Goal: Task Accomplishment & Management: Manage account settings

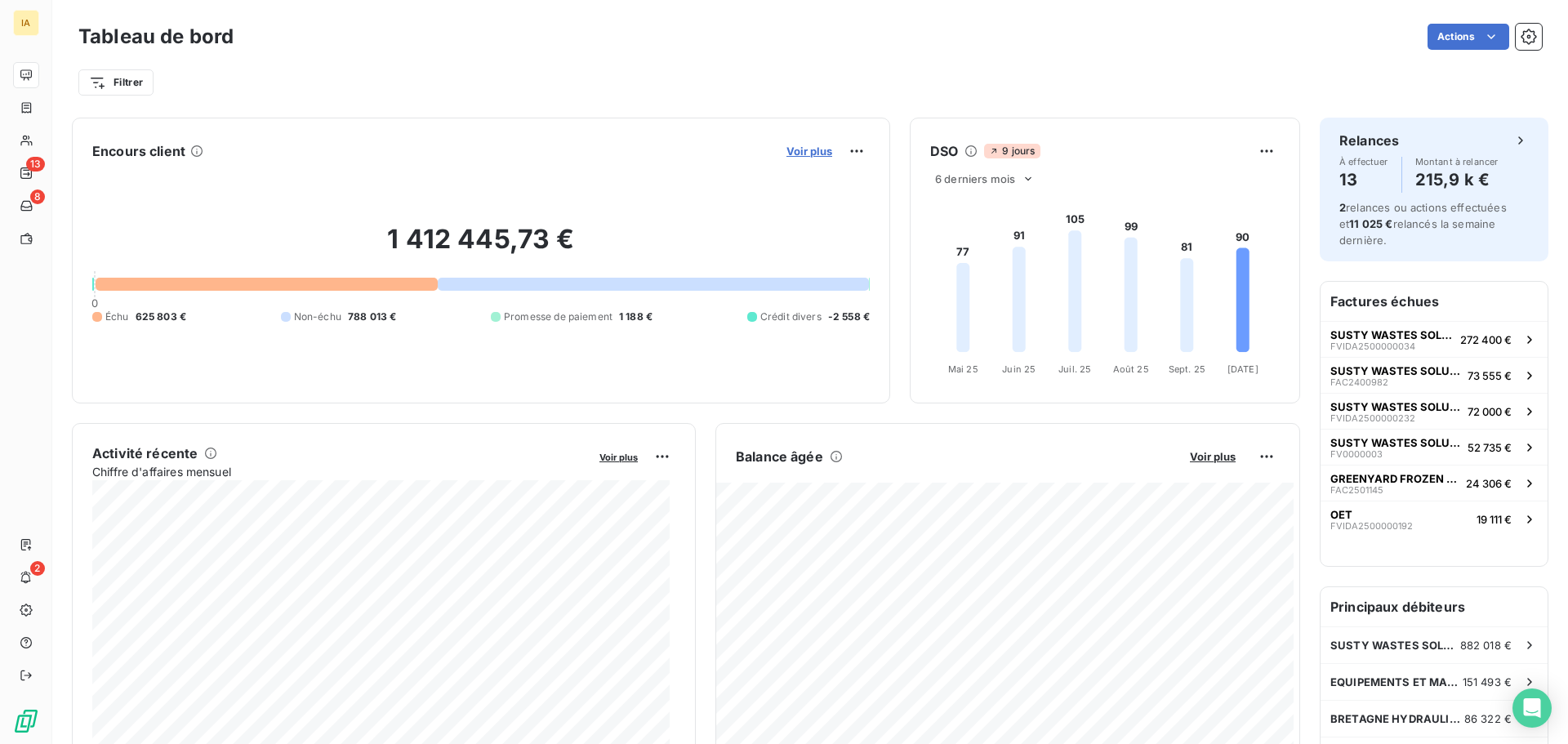
click at [813, 150] on span "Voir plus" at bounding box center [809, 151] width 46 height 13
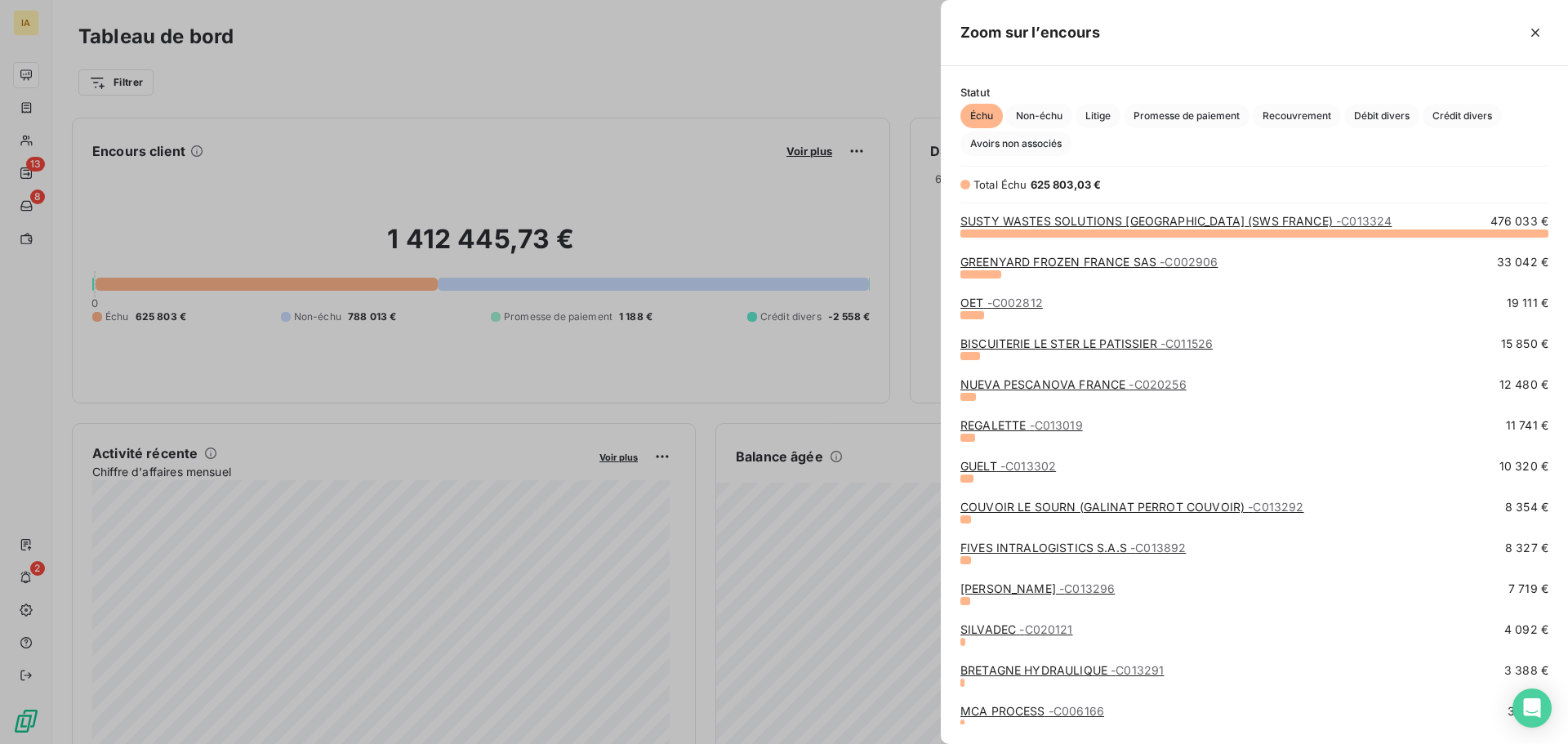
click at [579, 148] on div at bounding box center [784, 372] width 1568 height 744
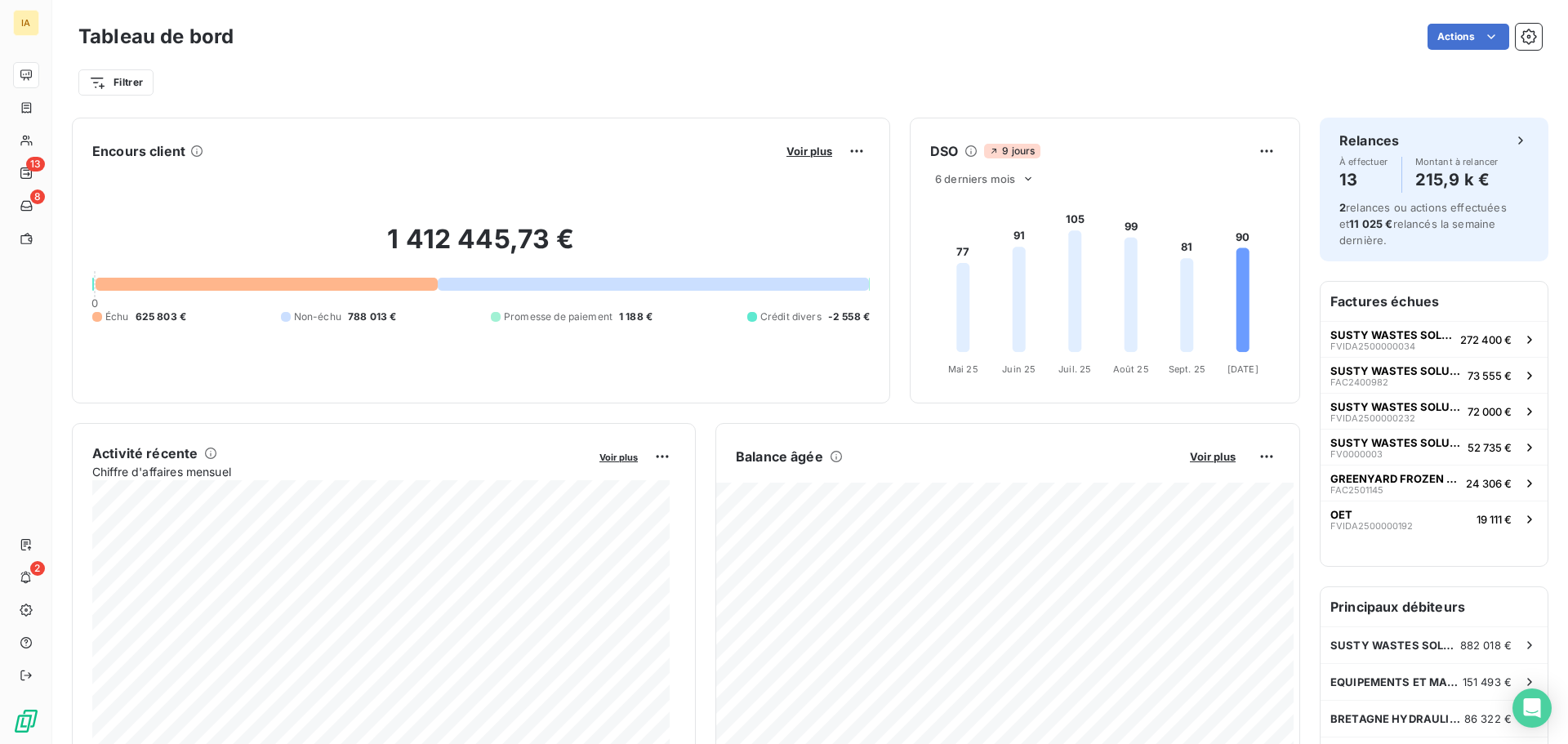
click at [793, 158] on button "Voir plus" at bounding box center [808, 151] width 55 height 15
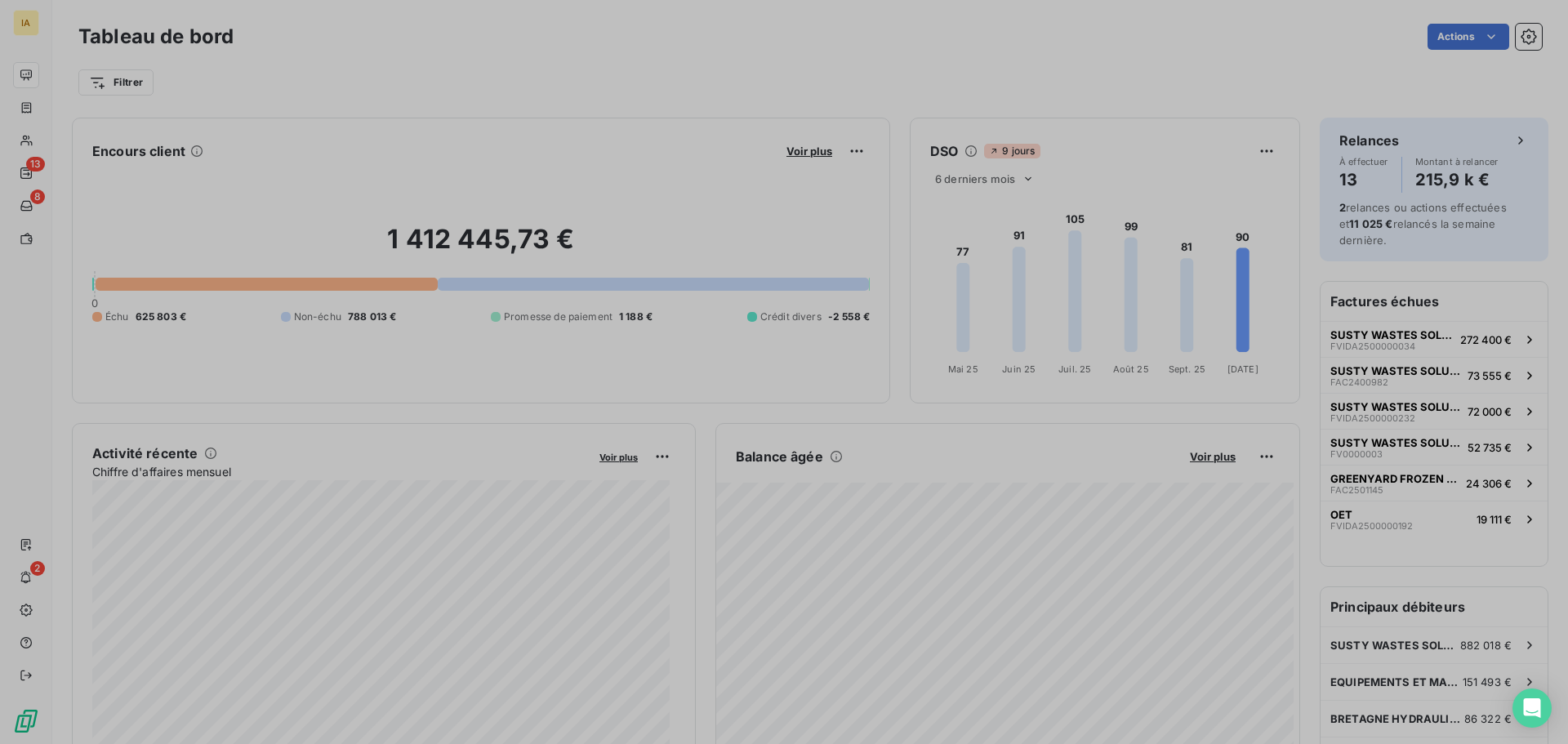
scroll to position [732, 615]
click at [793, 155] on div at bounding box center [784, 372] width 1568 height 744
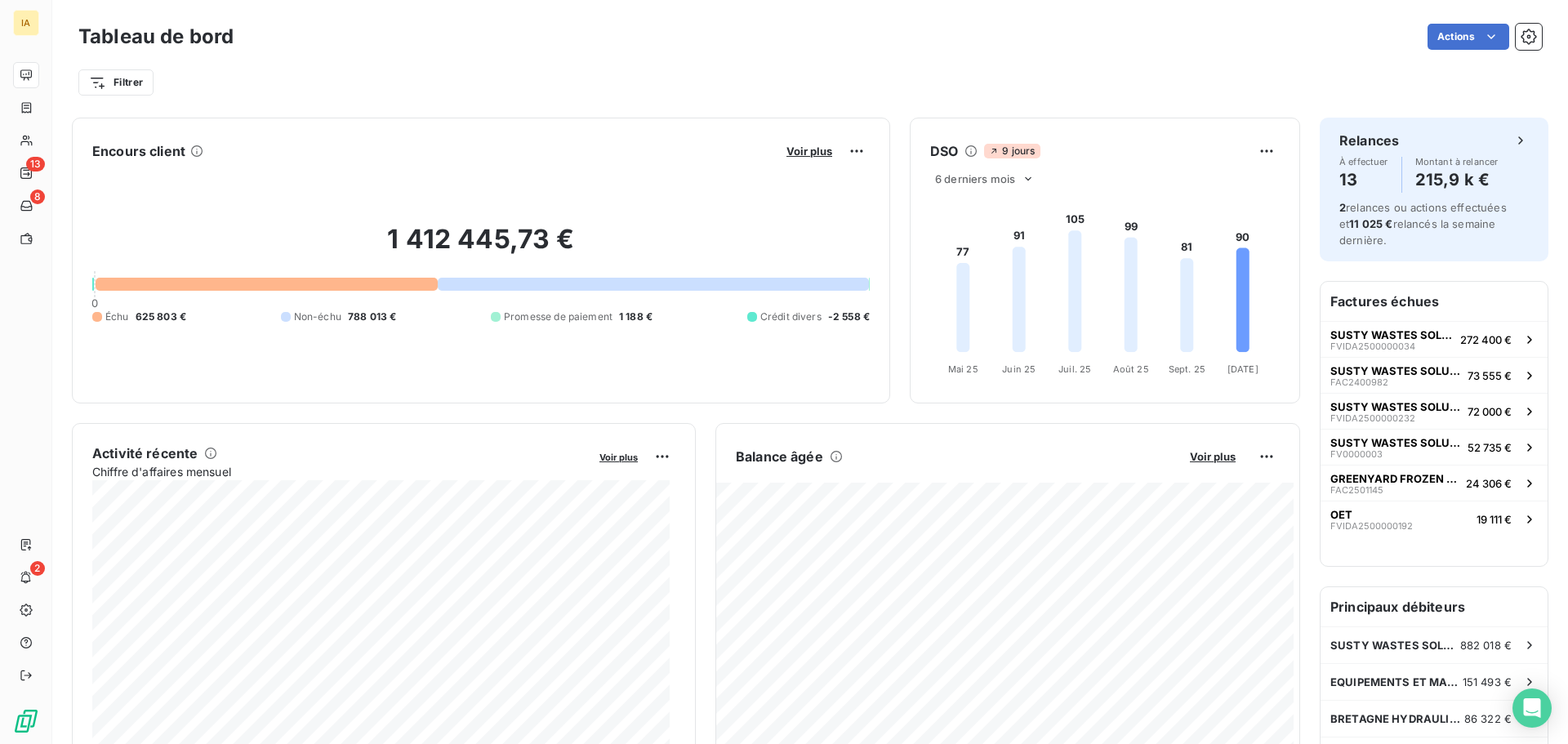
click at [794, 150] on span "Voir plus" at bounding box center [809, 151] width 46 height 13
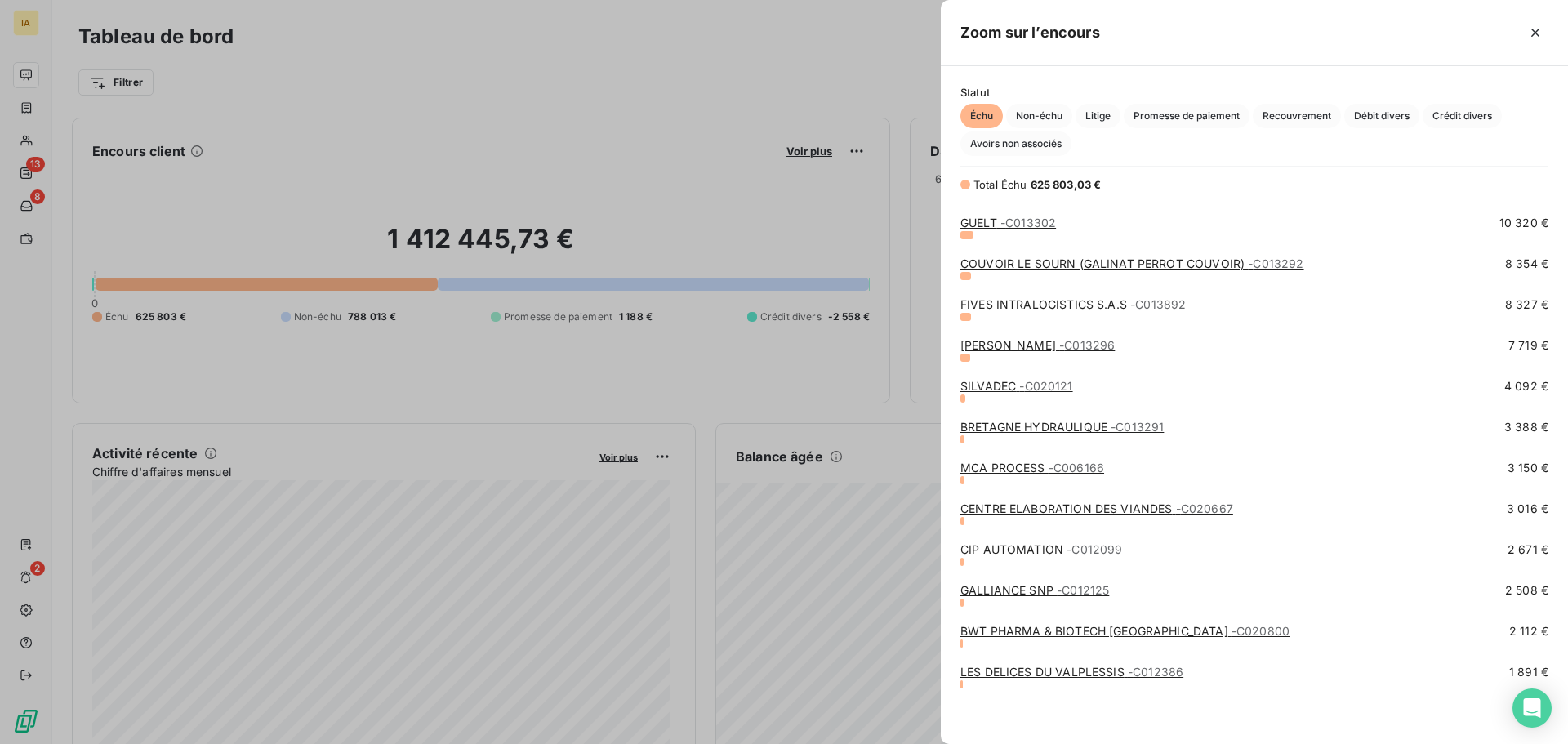
scroll to position [80, 0]
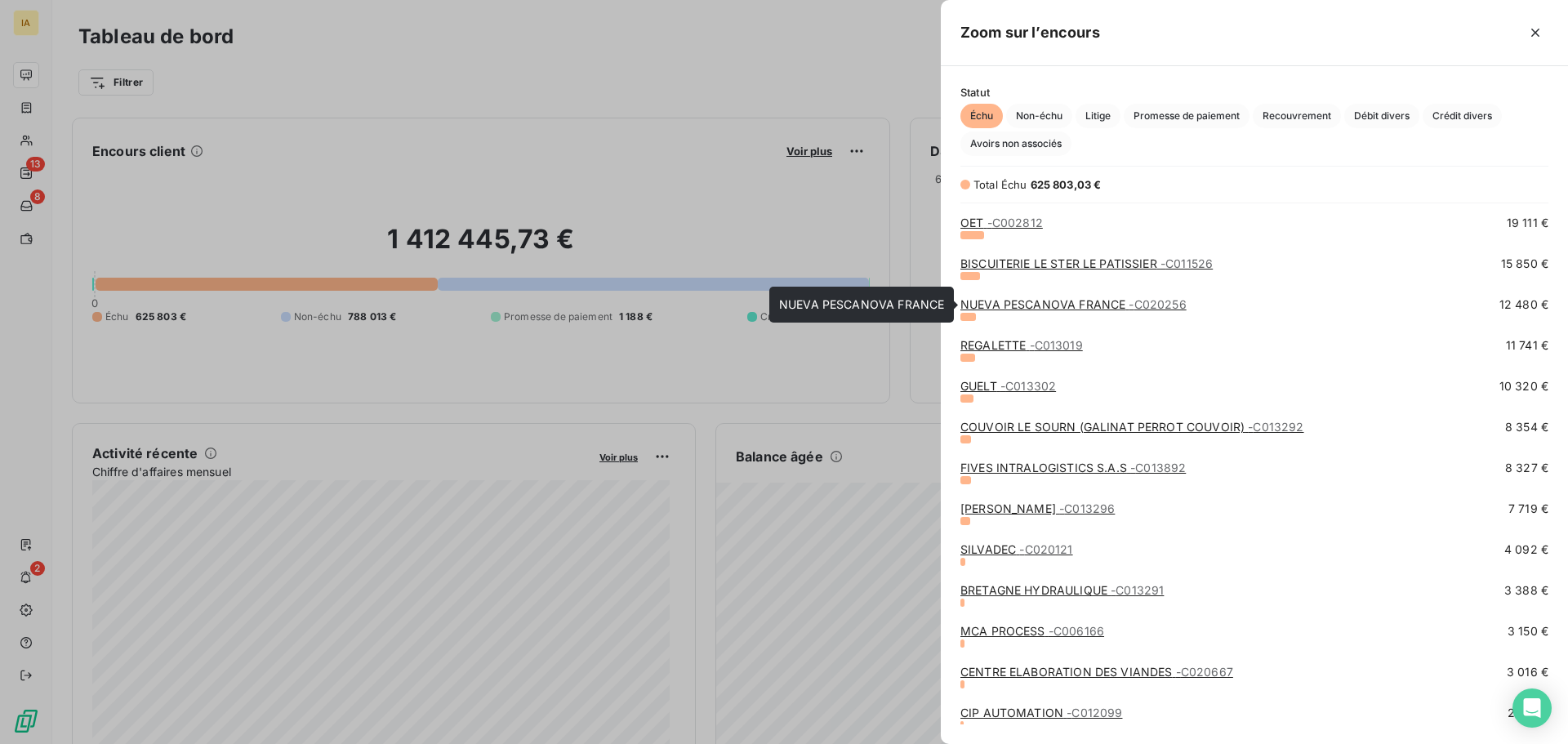
click at [1025, 305] on link "NUEVA PESCANOVA FRANCE - C020256" at bounding box center [1073, 304] width 226 height 14
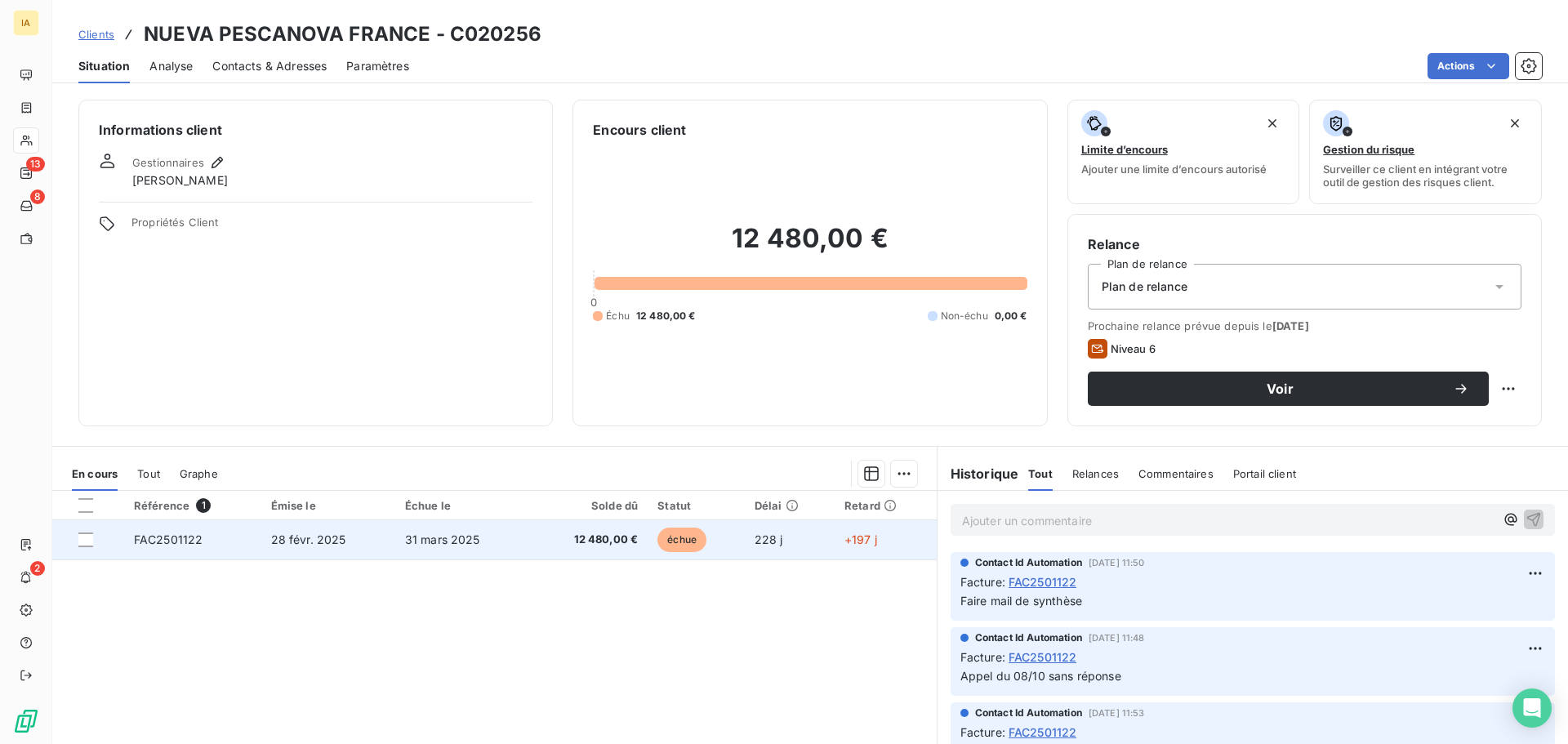
click at [509, 553] on td "31 mars 2025" at bounding box center [461, 540] width 134 height 39
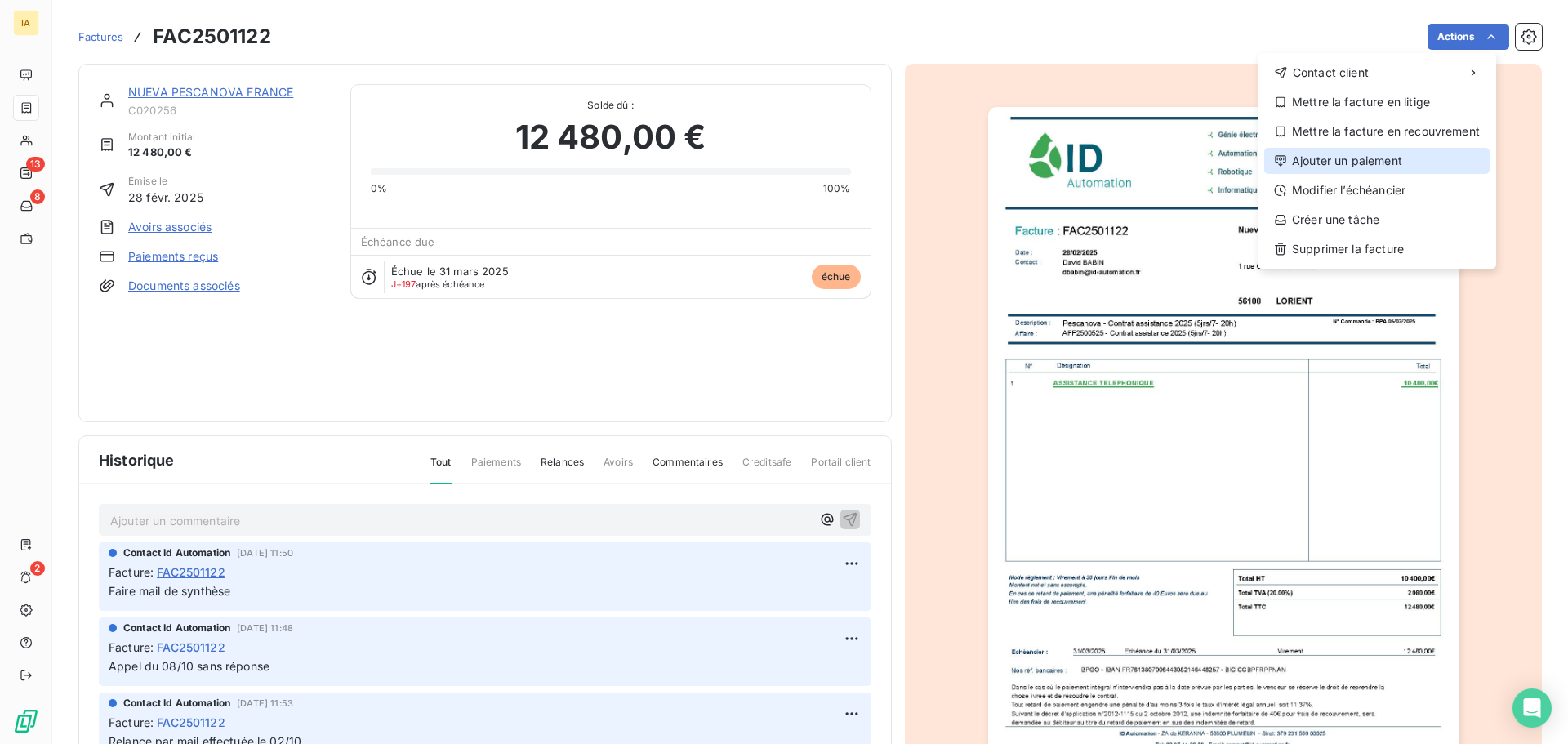
click at [1382, 159] on div "Ajouter un paiement" at bounding box center [1377, 161] width 225 height 26
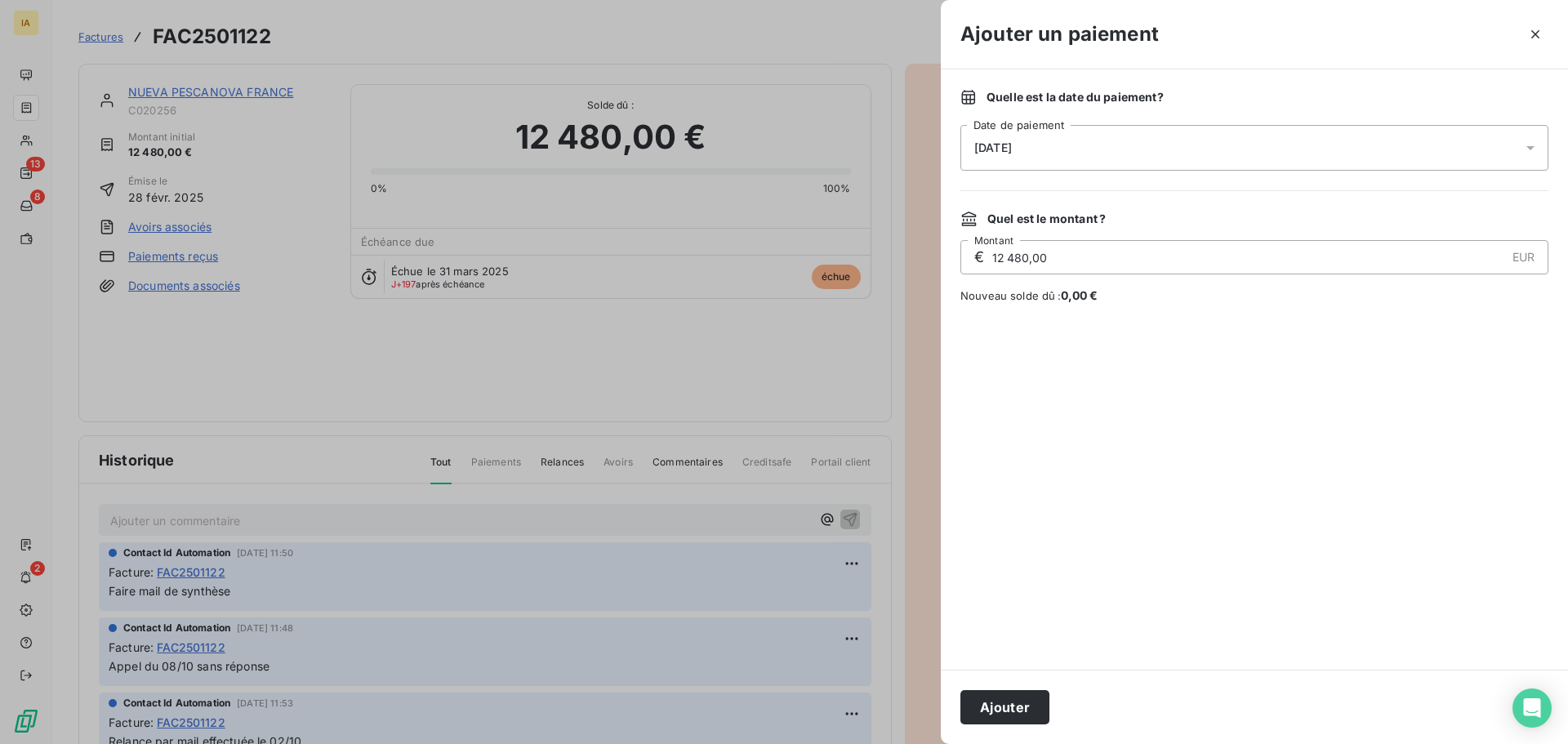
click at [1522, 159] on span "[DATE]" at bounding box center [1254, 147] width 588 height 46
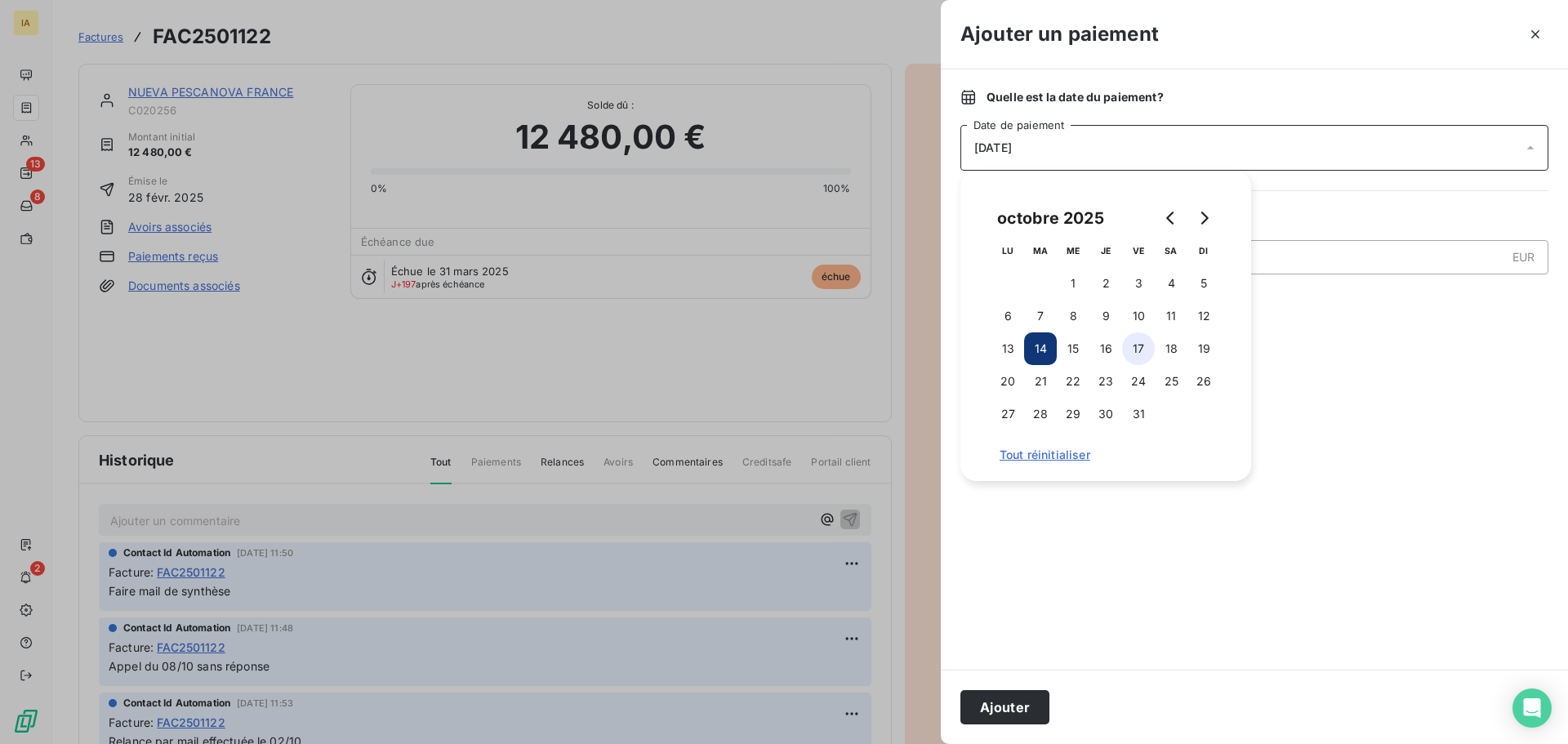
click at [1130, 355] on button "17" at bounding box center [1138, 348] width 33 height 33
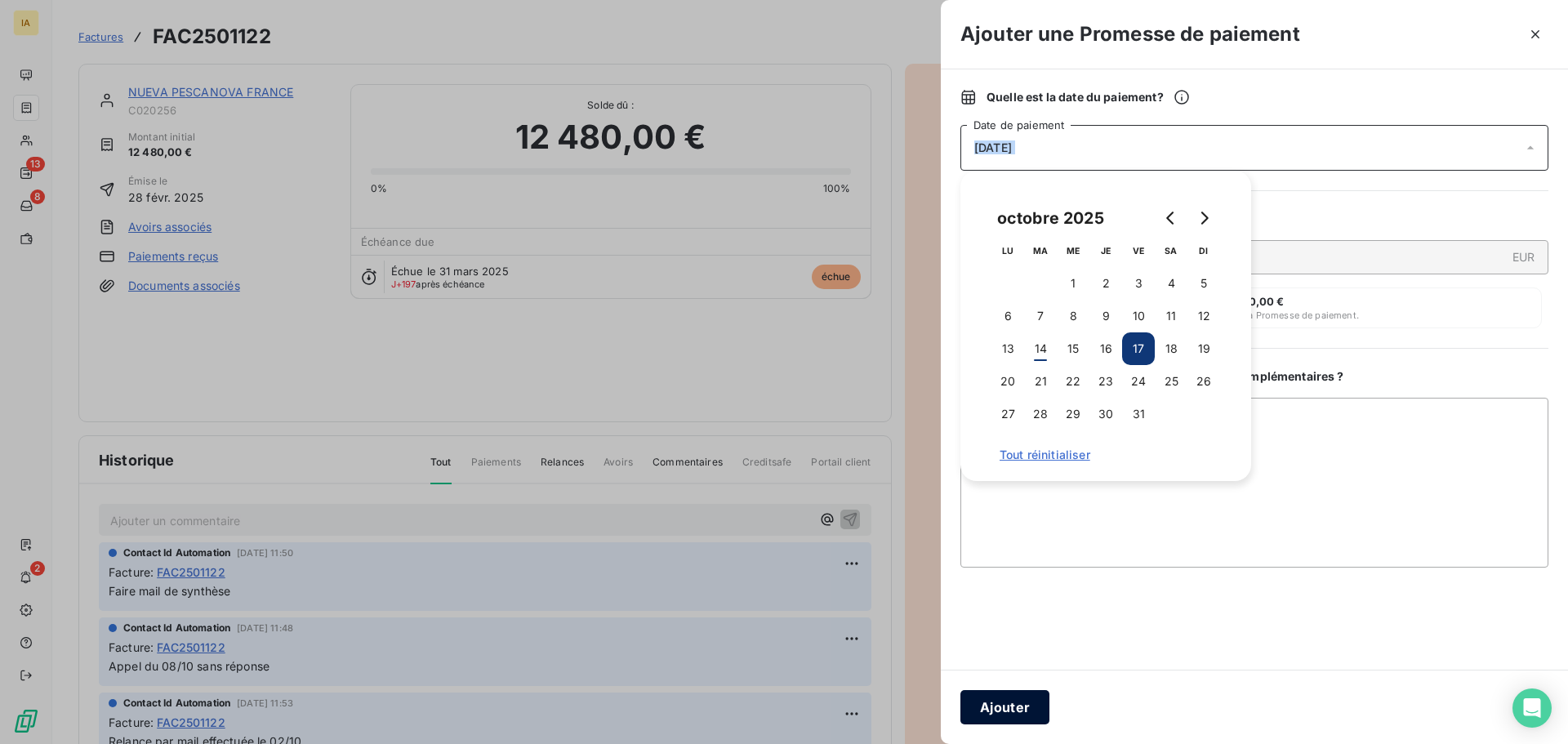
click at [1034, 706] on button "Ajouter" at bounding box center [1004, 707] width 89 height 35
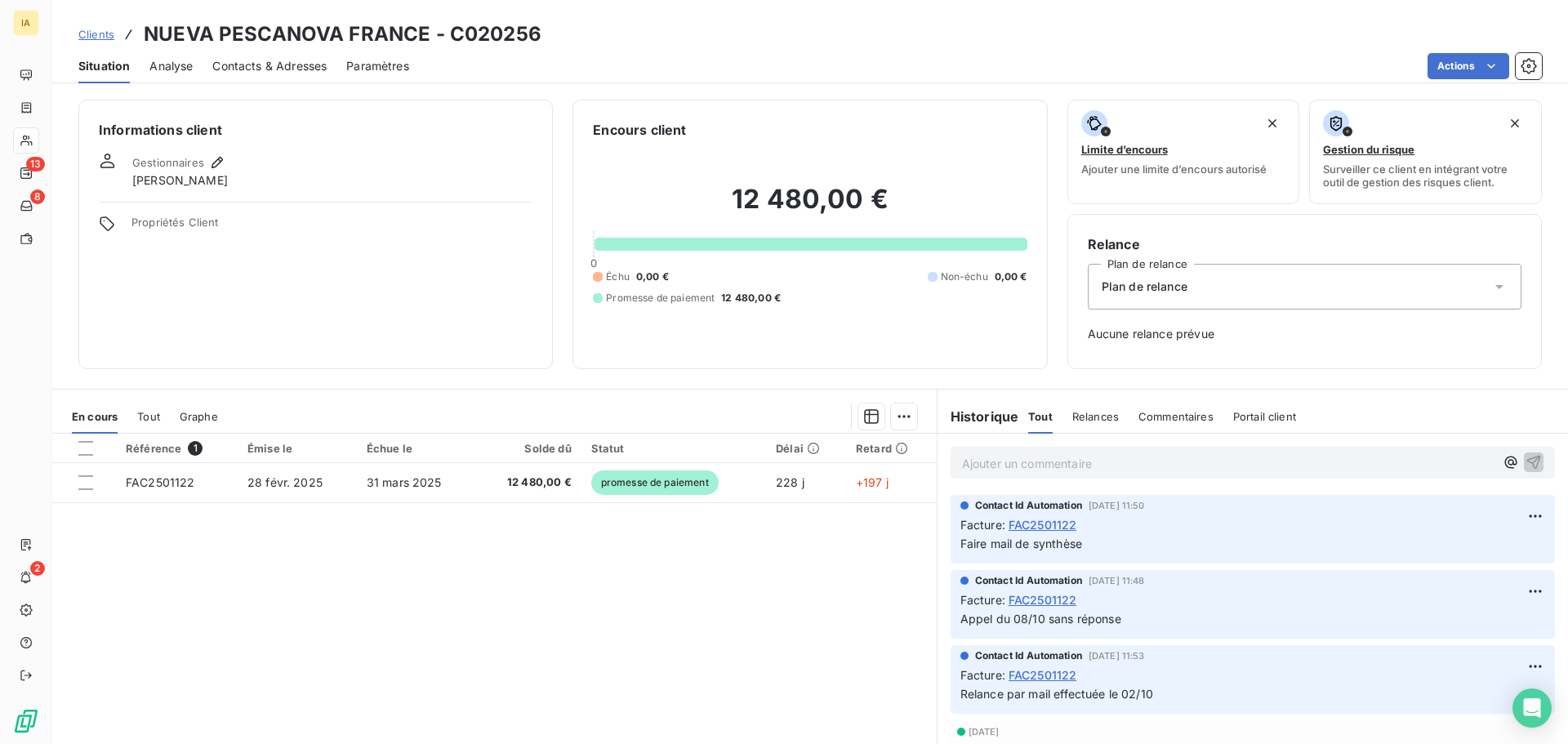
click at [225, 43] on h3 "NUEVA PESCANOVA FRANCE - C020256" at bounding box center [342, 34] width 398 height 29
click at [111, 72] on span "Situation" at bounding box center [104, 66] width 52 height 16
drag, startPoint x: 193, startPoint y: 67, endPoint x: 185, endPoint y: 69, distance: 8.2
click at [193, 68] on div "Situation Analyse Contacts & Adresses Paramètres Actions" at bounding box center [810, 66] width 1515 height 35
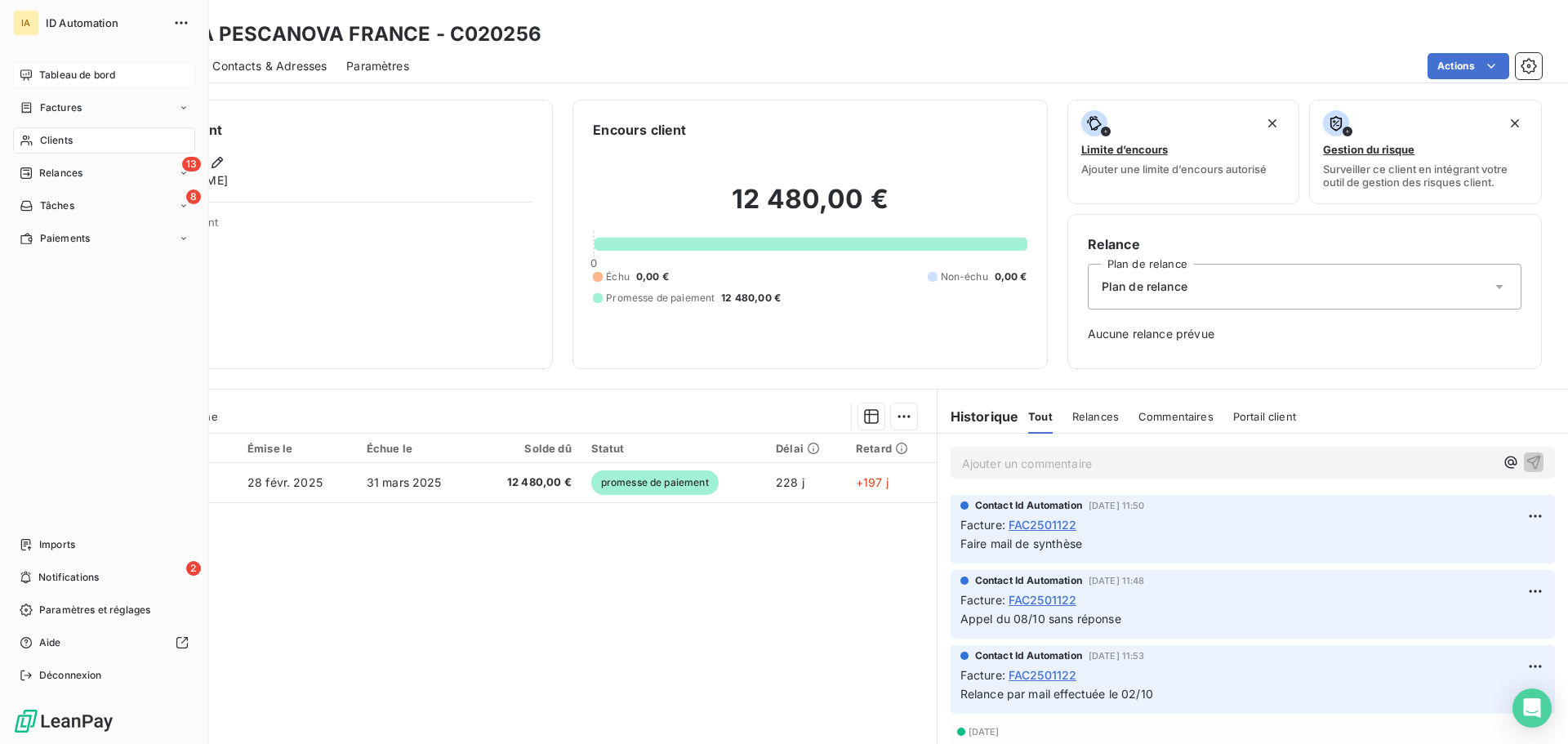
click at [33, 71] on div "Tableau de bord" at bounding box center [104, 75] width 182 height 26
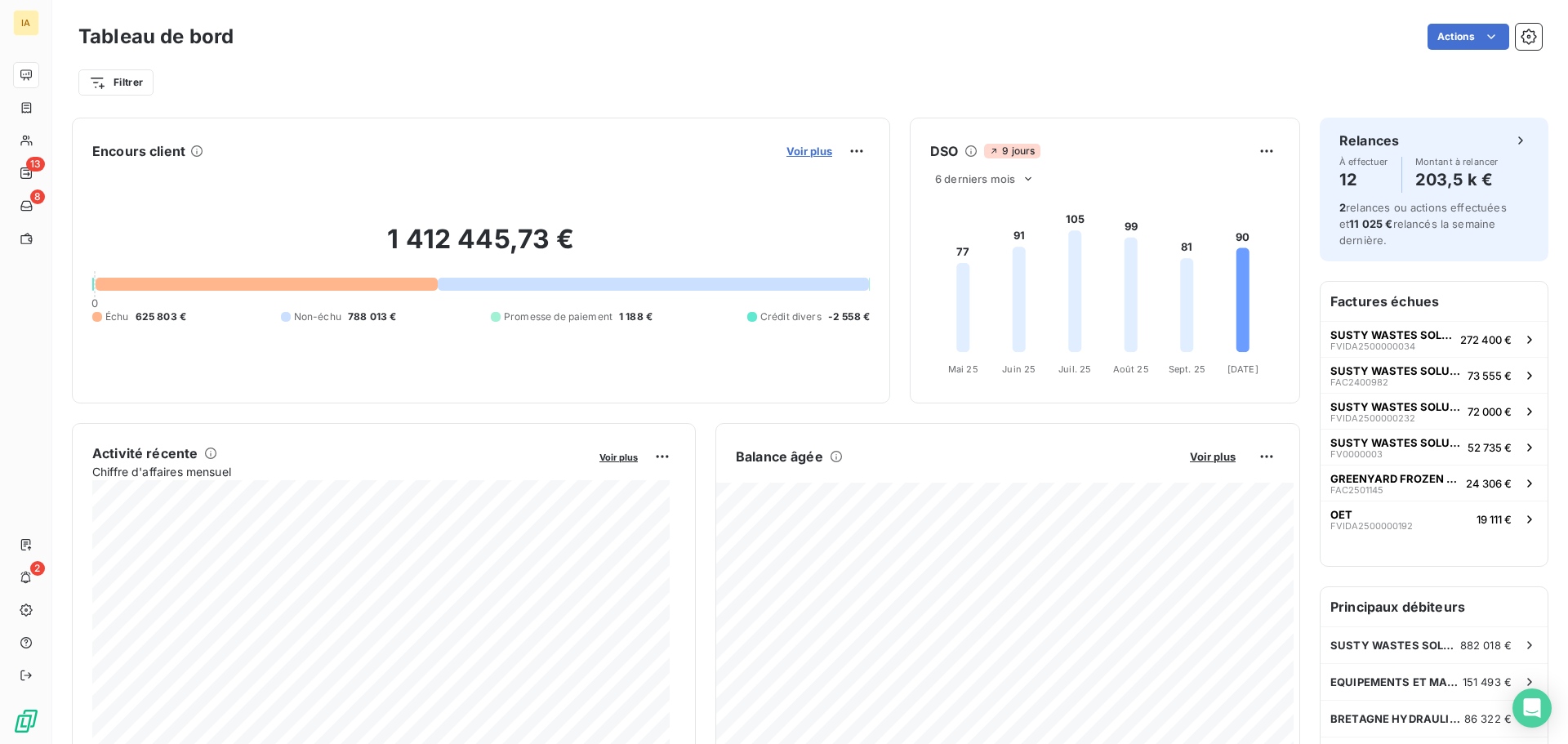
click at [802, 149] on span "Voir plus" at bounding box center [809, 151] width 46 height 13
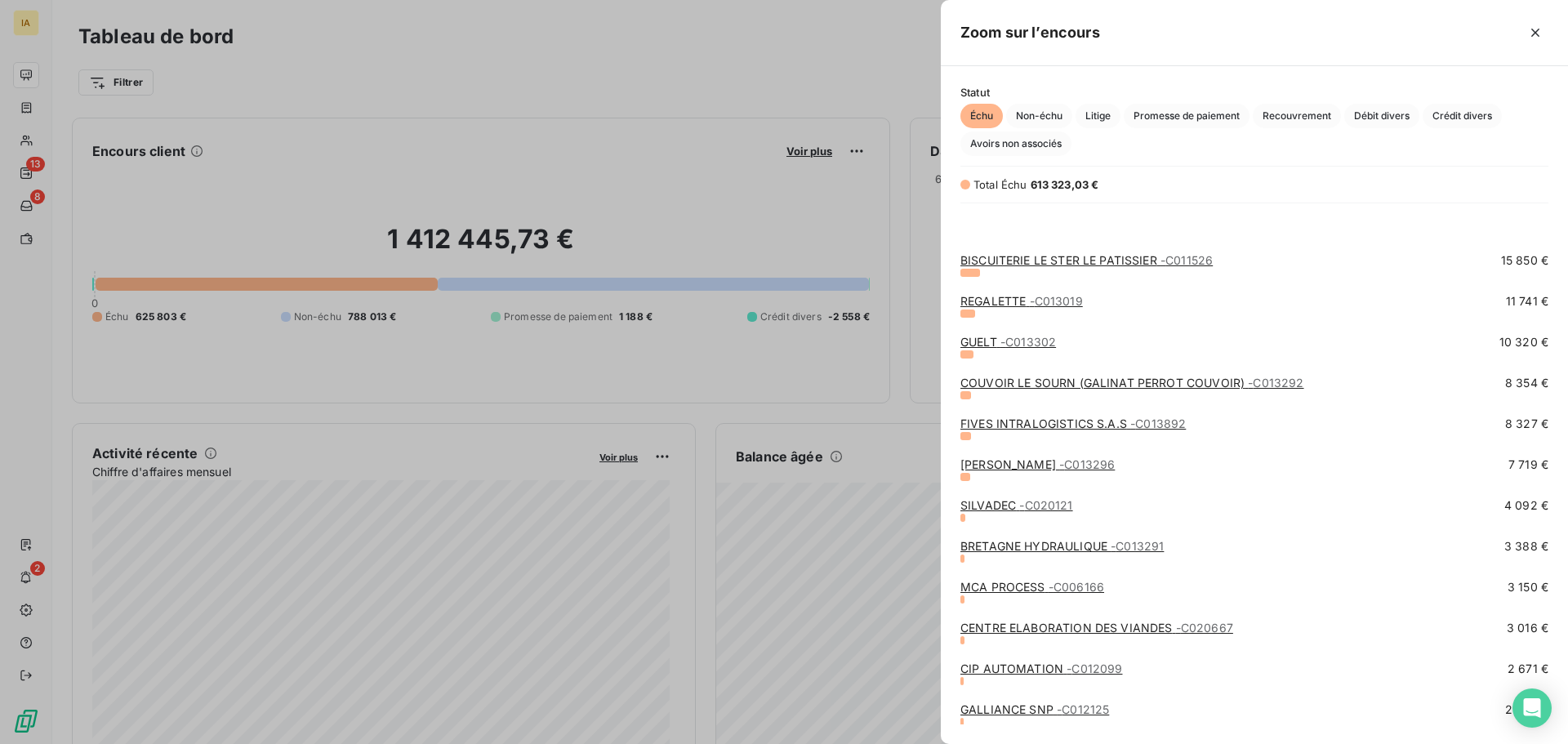
scroll to position [203, 0]
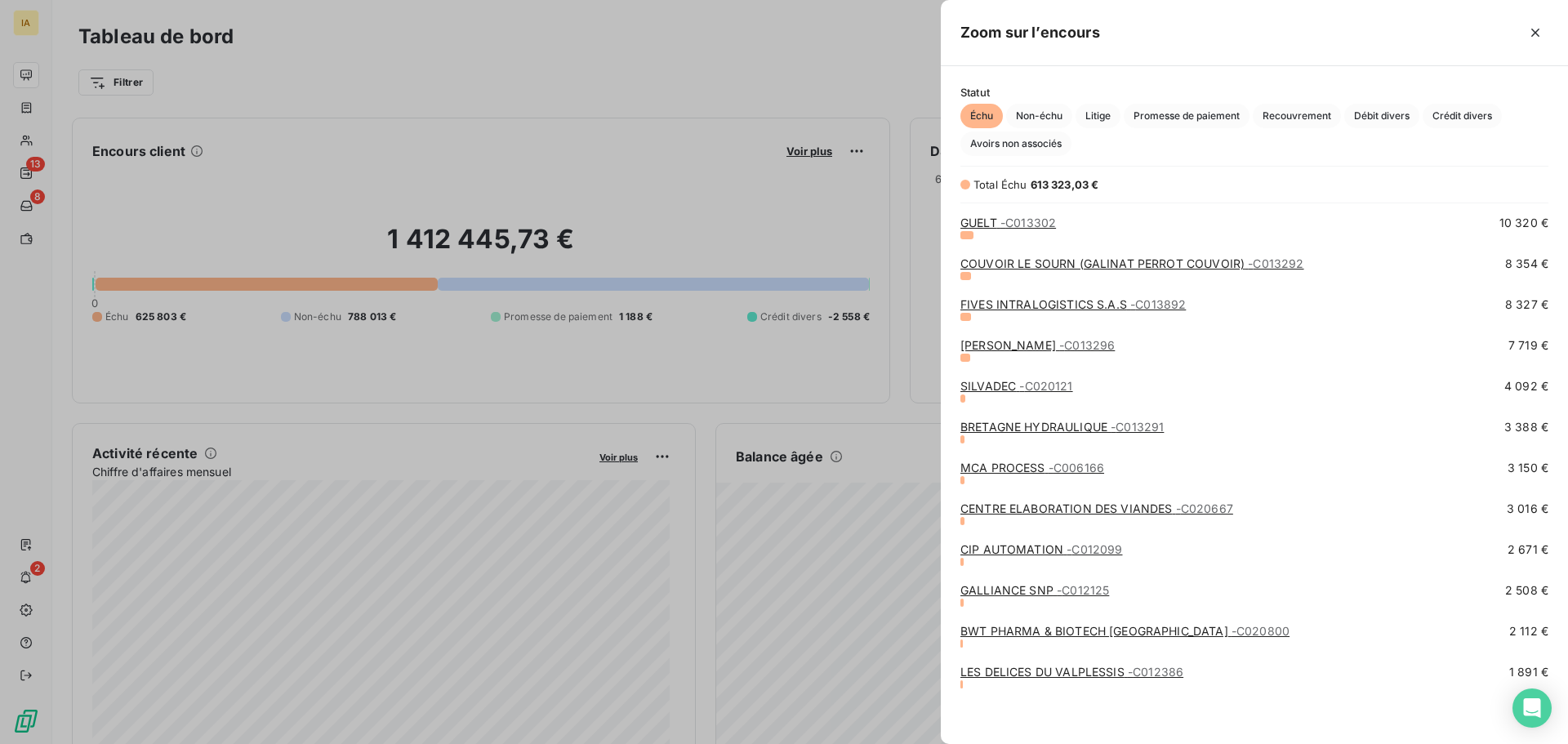
click at [992, 224] on link "GUELT - C013302" at bounding box center [1008, 222] width 96 height 14
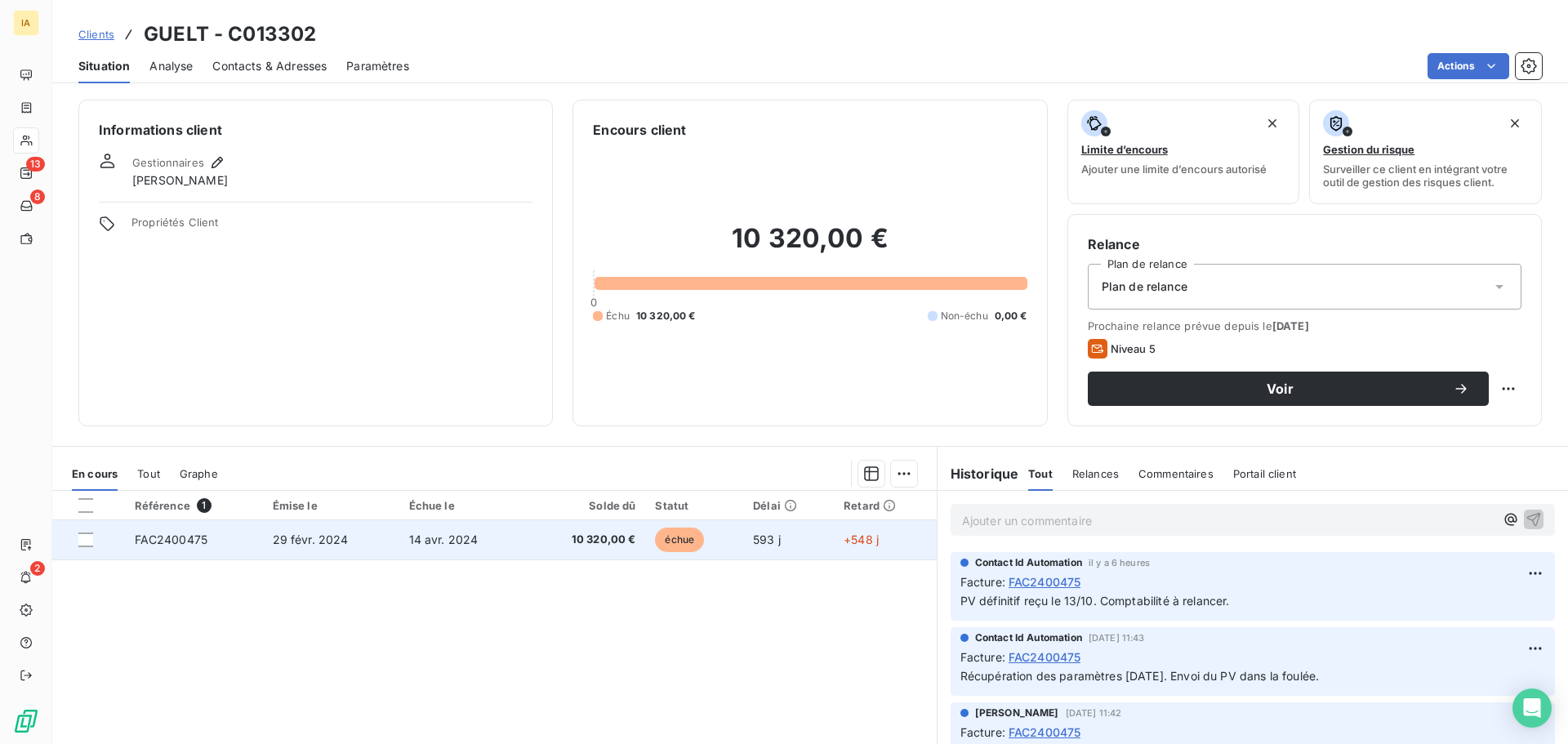
click at [279, 542] on span "29 févr. 2024" at bounding box center [310, 539] width 76 height 14
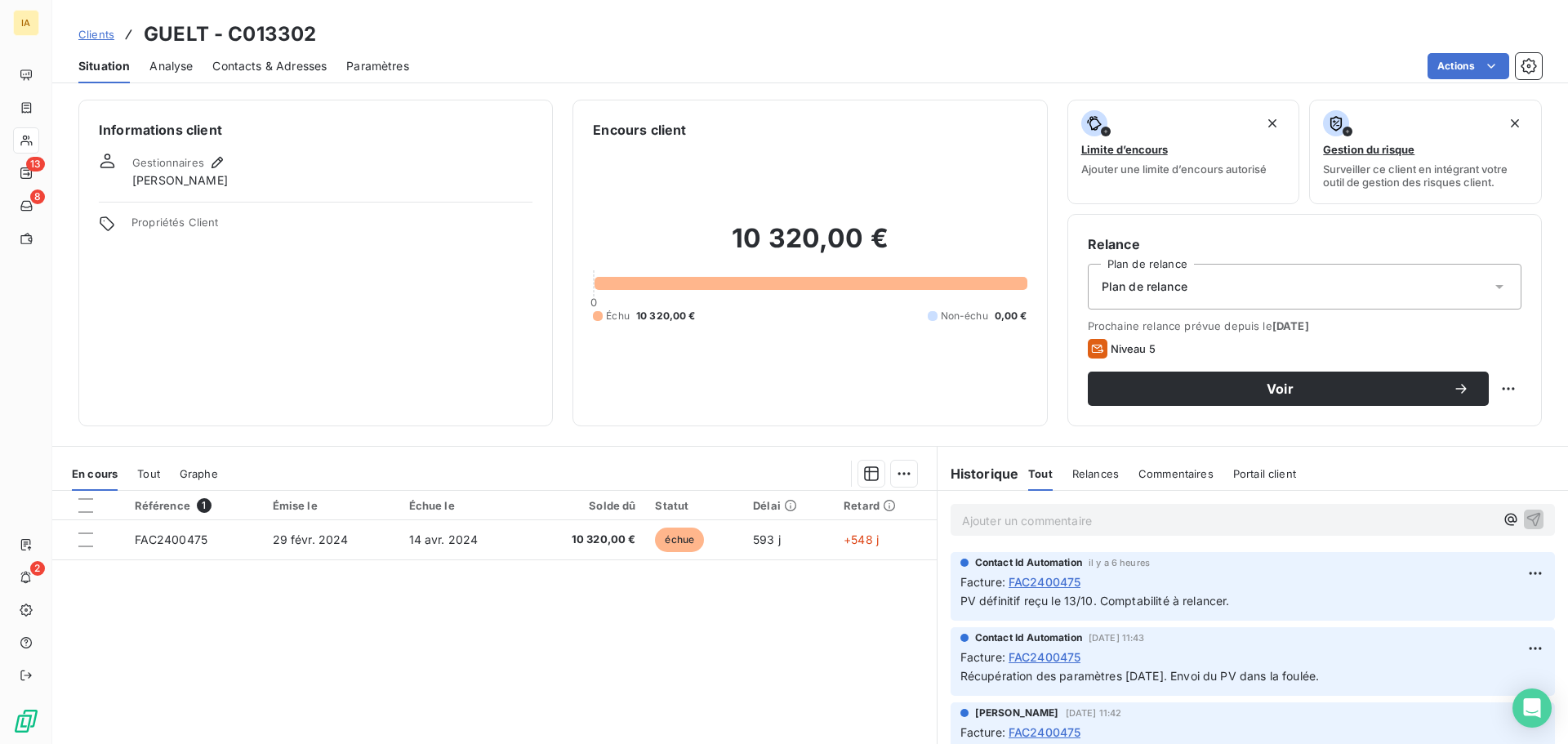
click at [284, 67] on span "Contacts & Adresses" at bounding box center [269, 66] width 114 height 16
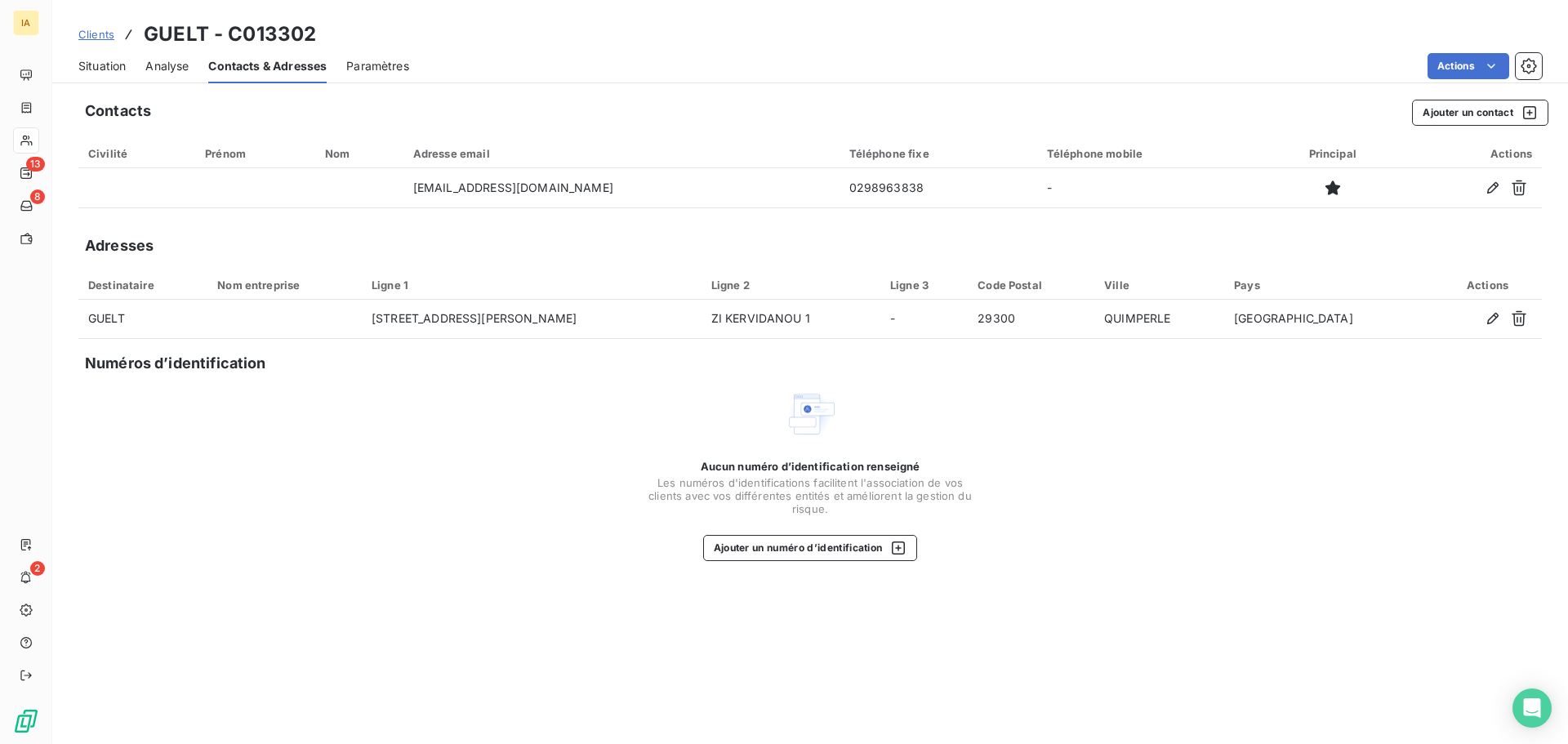
click at [89, 68] on span "Situation" at bounding box center [102, 66] width 48 height 16
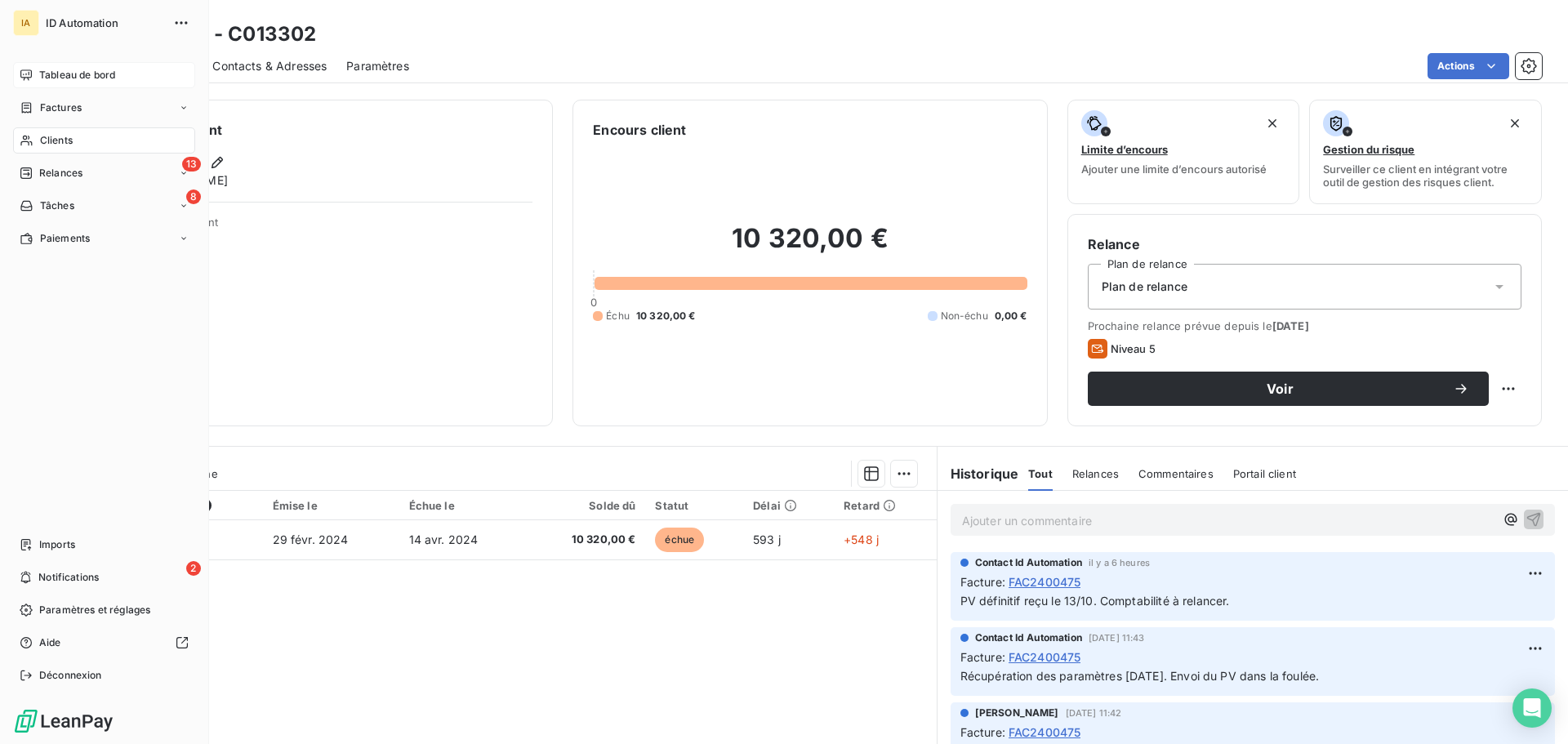
click at [34, 73] on div "Tableau de bord" at bounding box center [104, 75] width 182 height 26
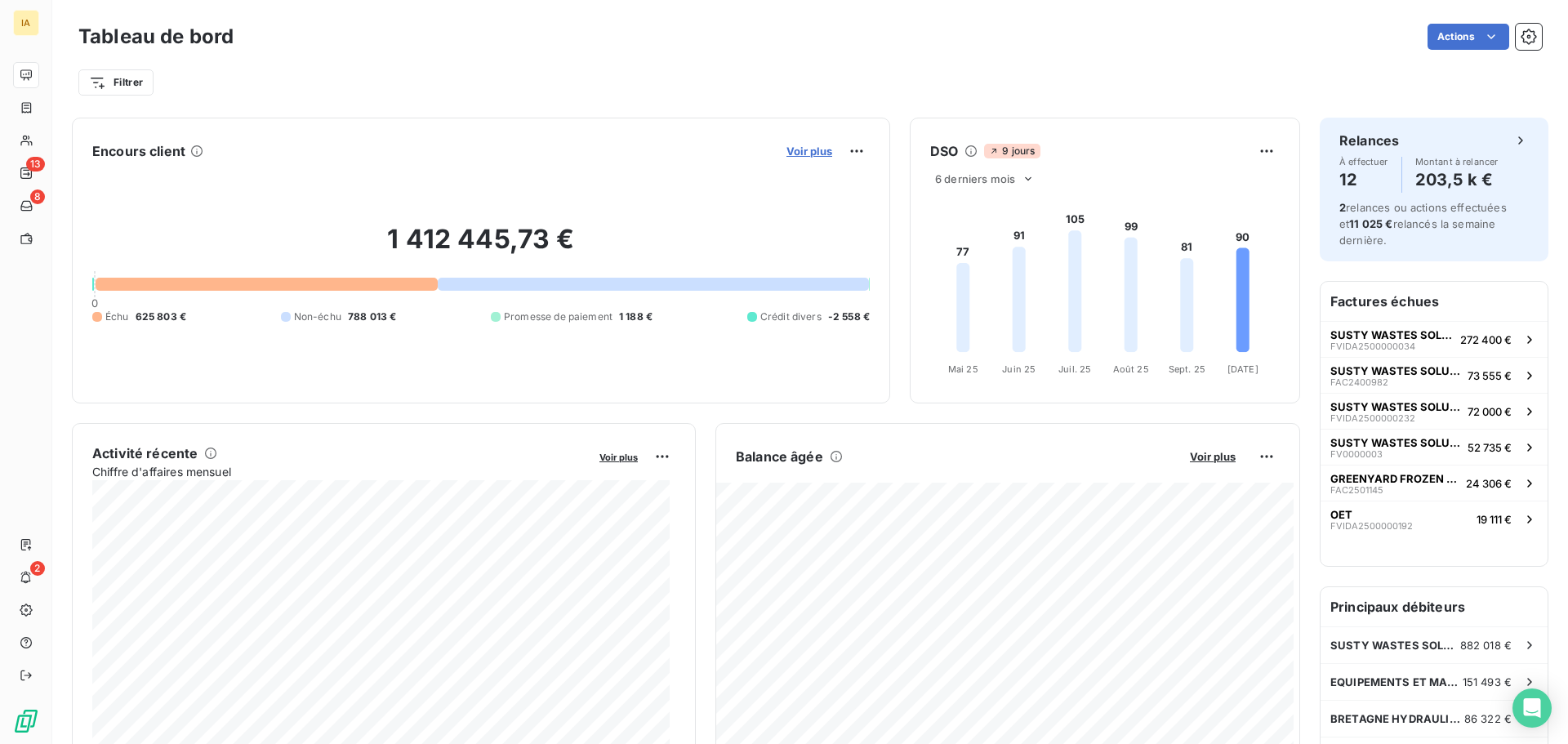
click at [815, 149] on span "Voir plus" at bounding box center [809, 151] width 46 height 13
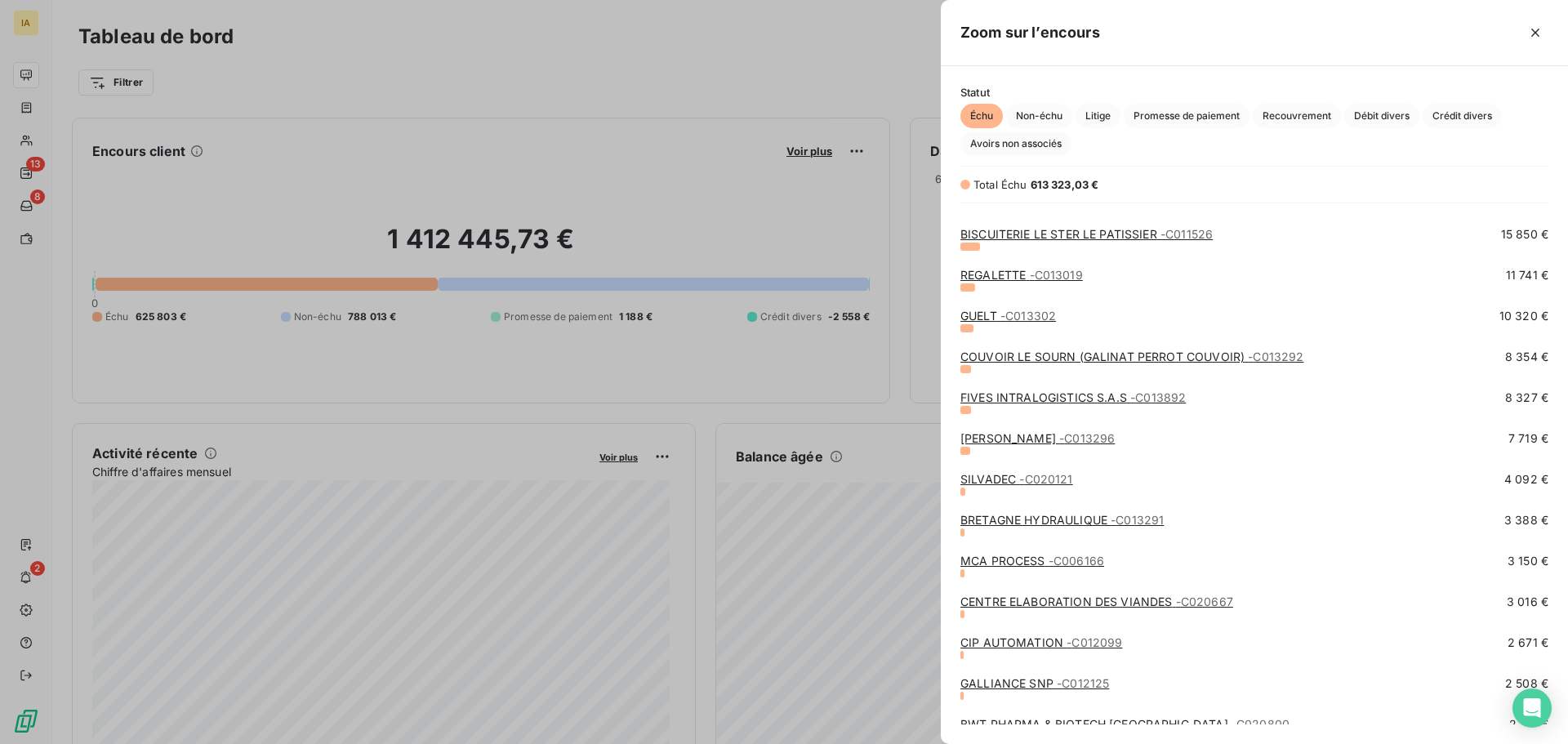
scroll to position [163, 0]
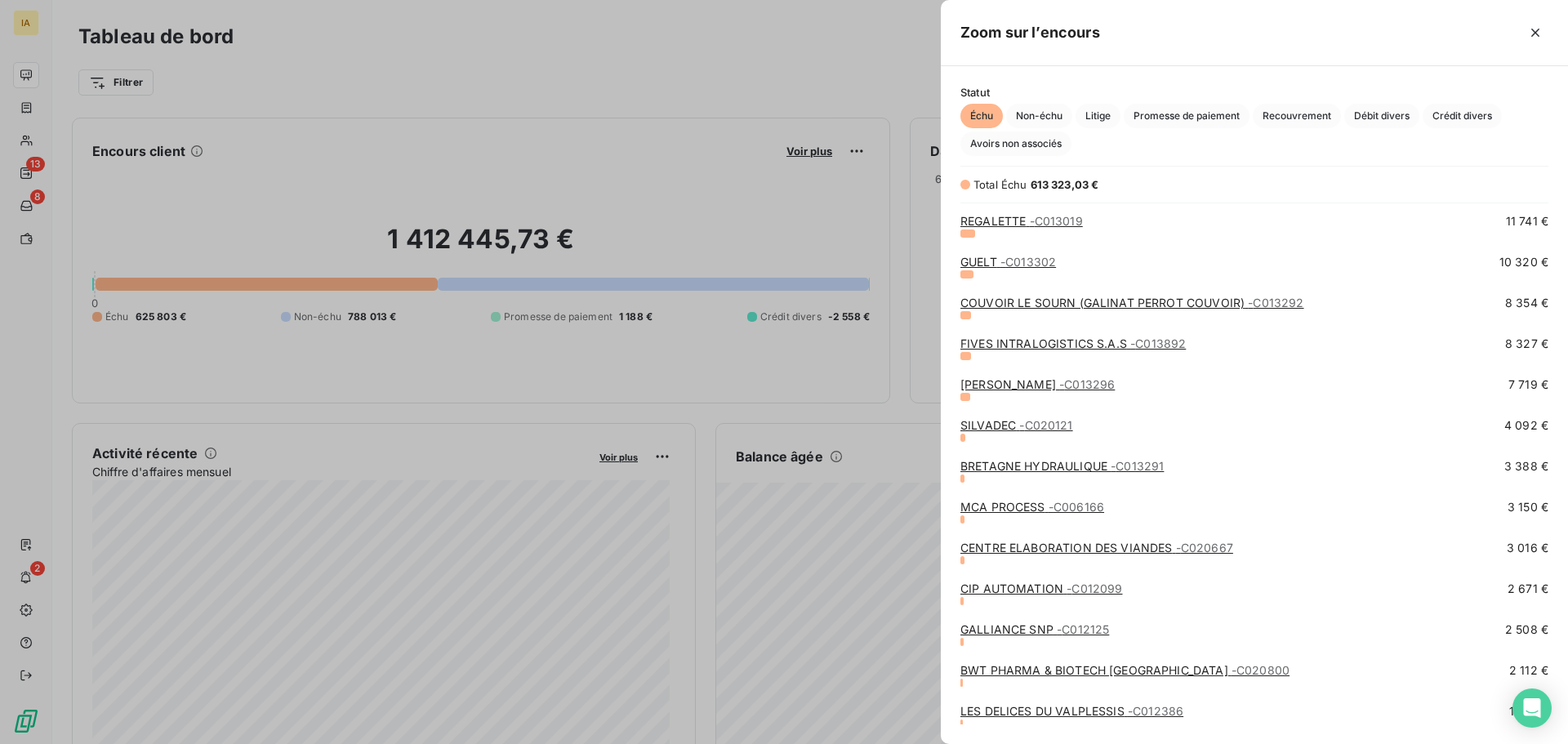
click at [994, 673] on link "BWT PHARMA & BIOTECH [GEOGRAPHIC_DATA] - C020800" at bounding box center [1124, 670] width 329 height 14
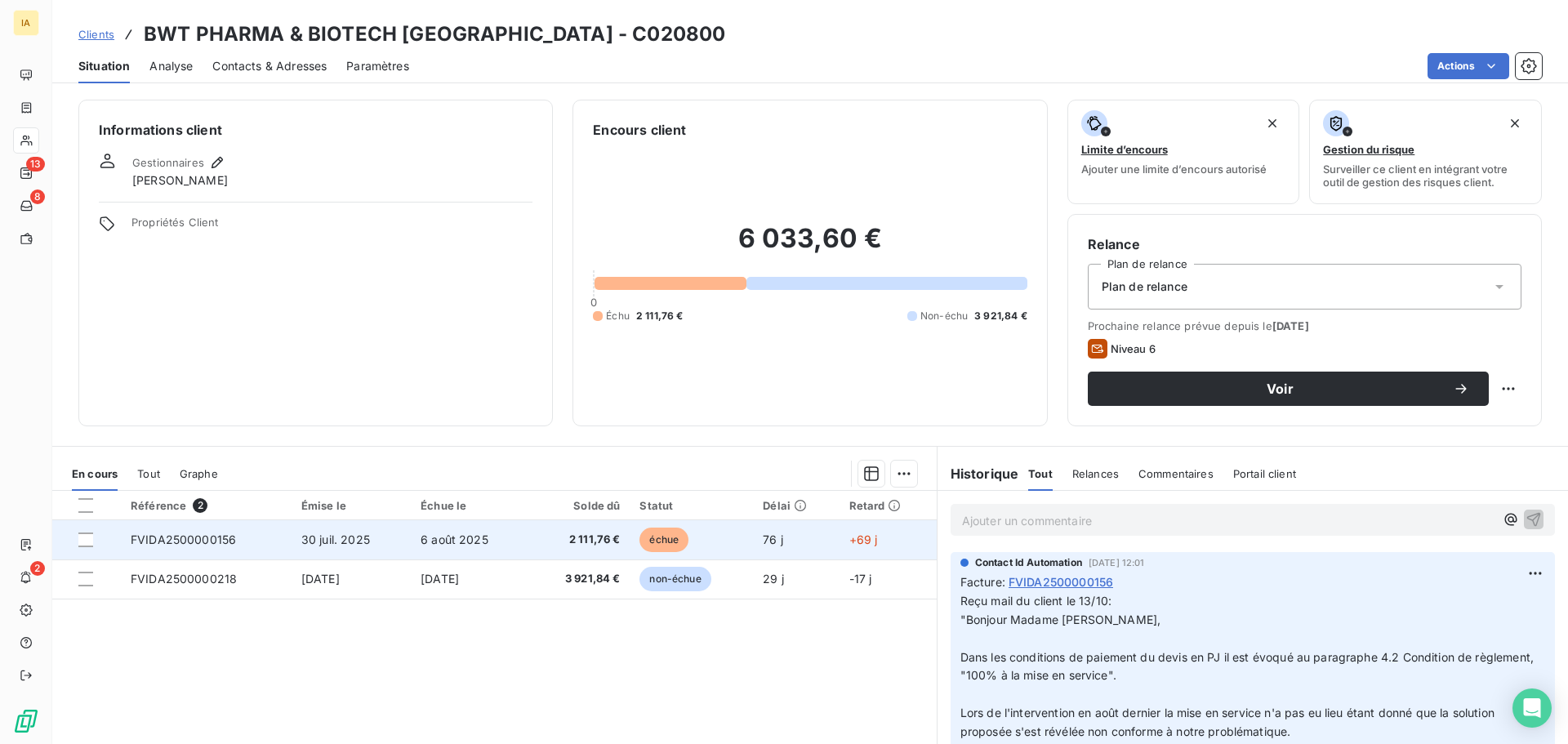
click at [293, 548] on td "30 juil. 2025" at bounding box center [351, 540] width 119 height 39
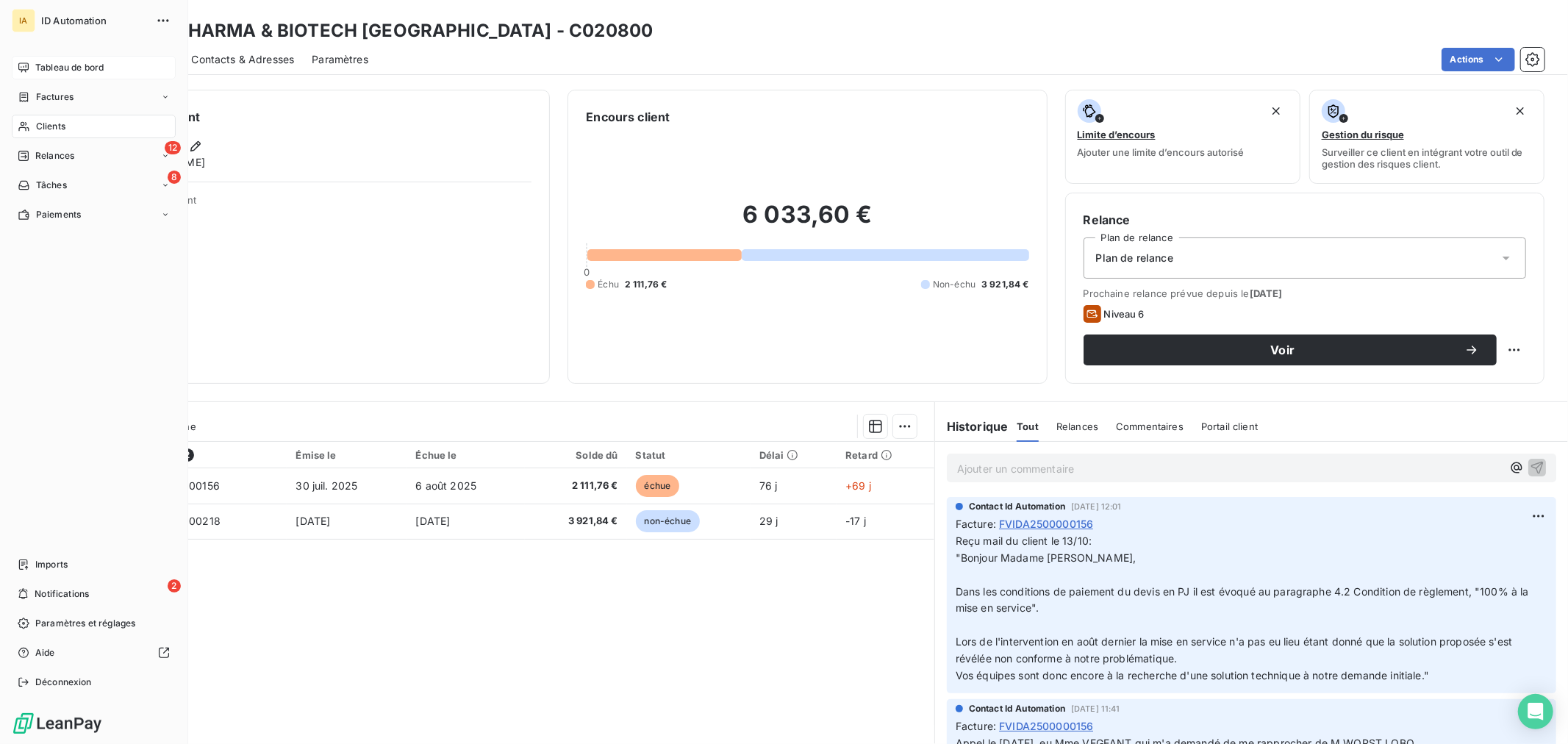
click at [61, 68] on span "Tableau de bord" at bounding box center [69, 68] width 68 height 14
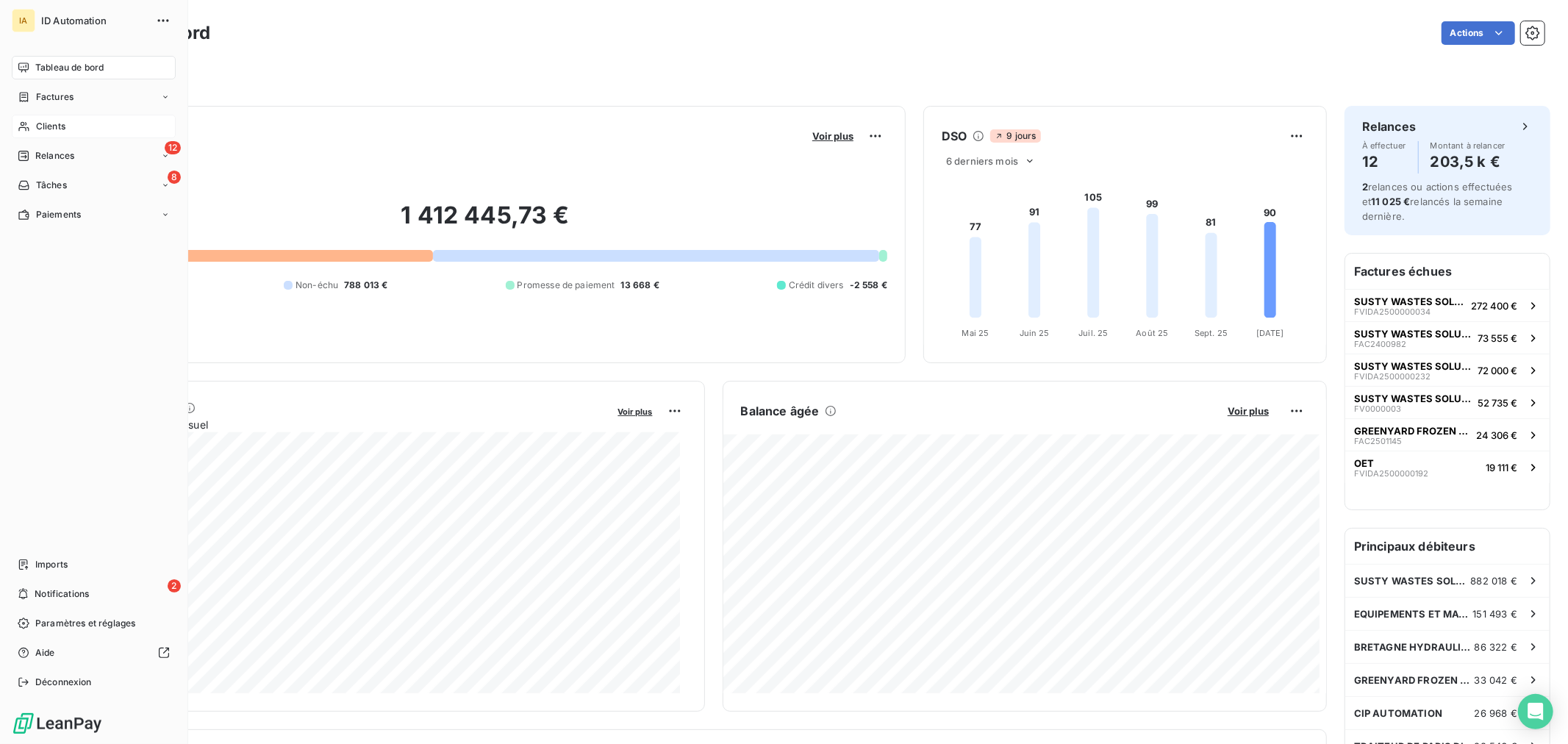
click at [69, 123] on div "Clients" at bounding box center [94, 127] width 164 height 24
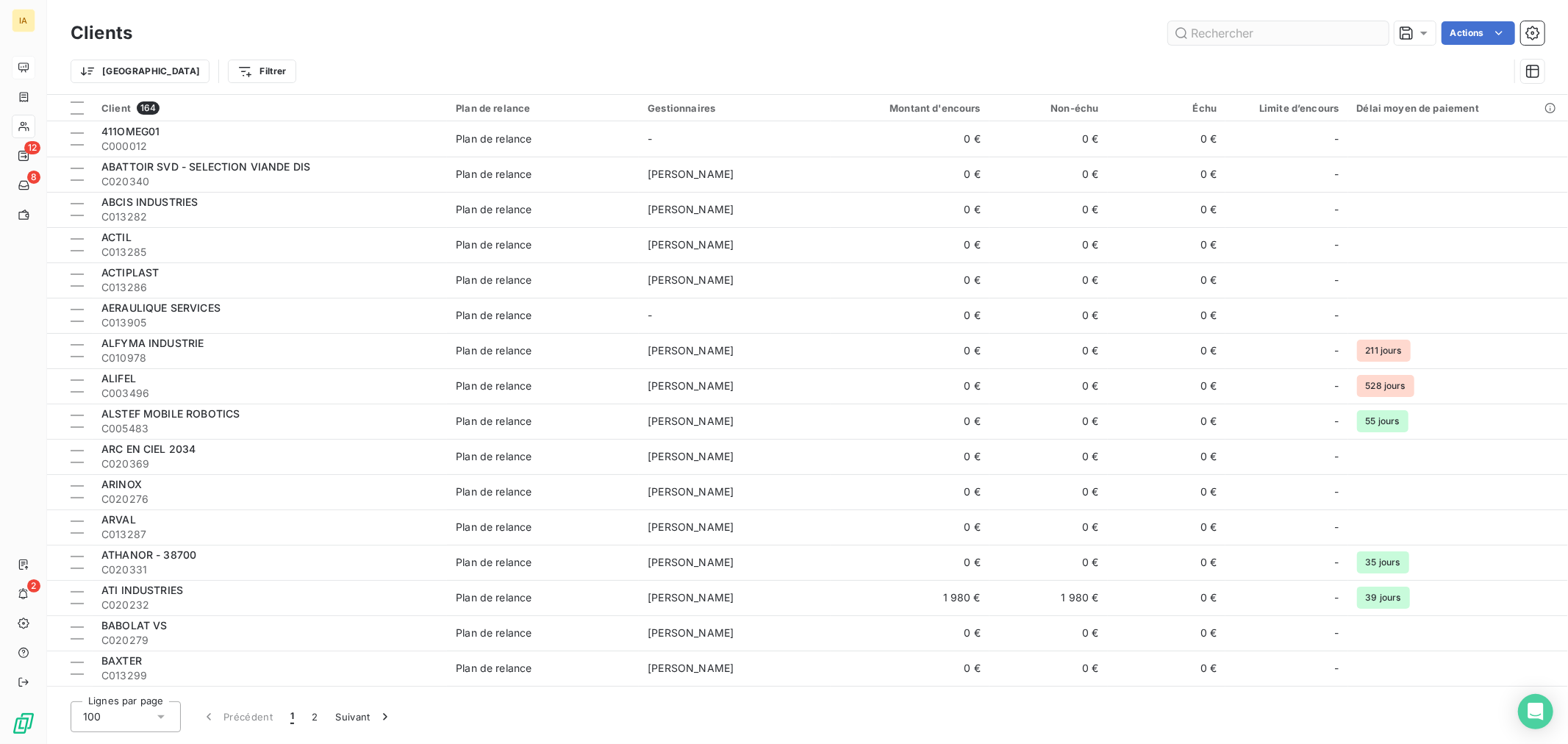
click at [1273, 39] on input "text" at bounding box center [1278, 33] width 220 height 24
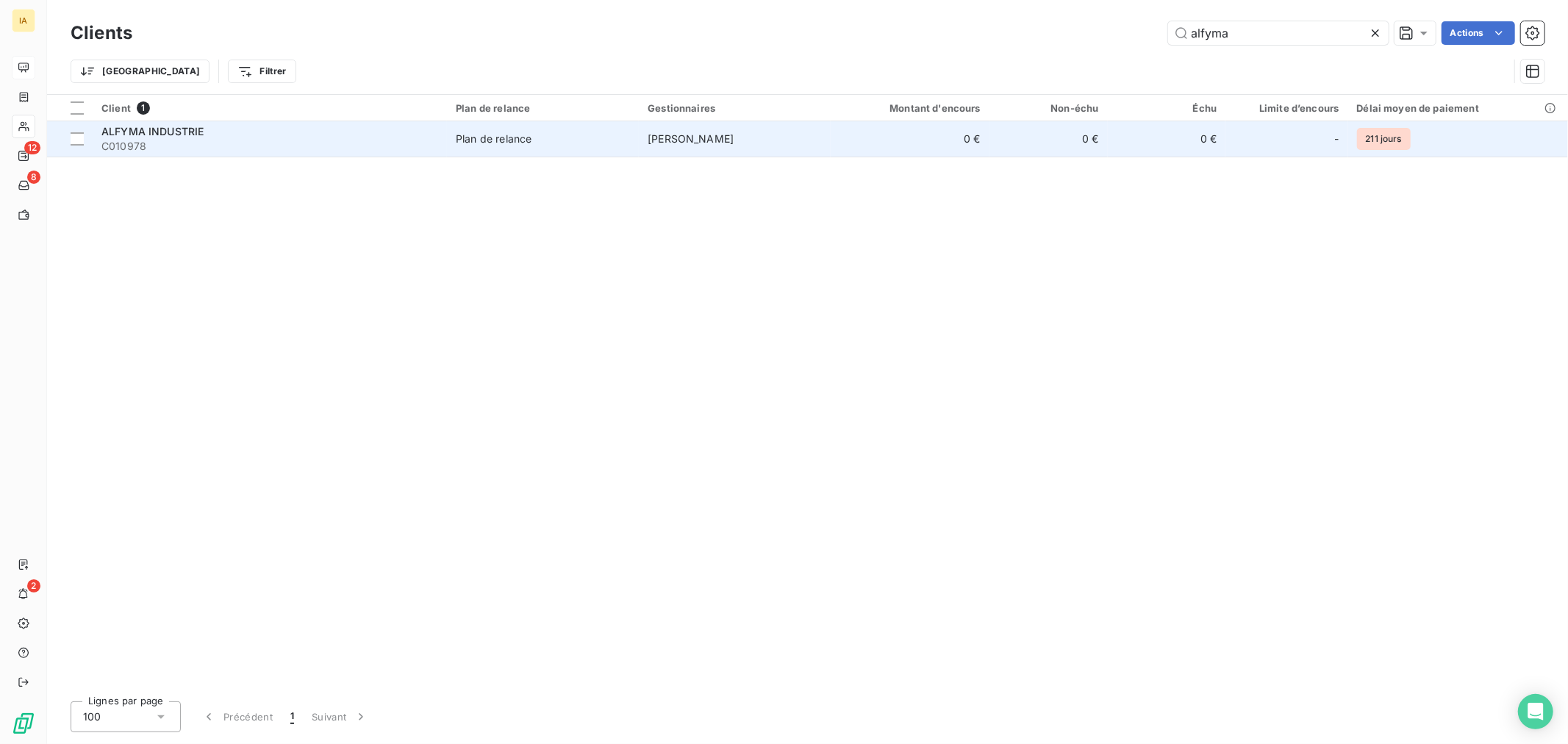
type input "alfyma"
click at [393, 148] on span "C010978" at bounding box center [269, 146] width 337 height 14
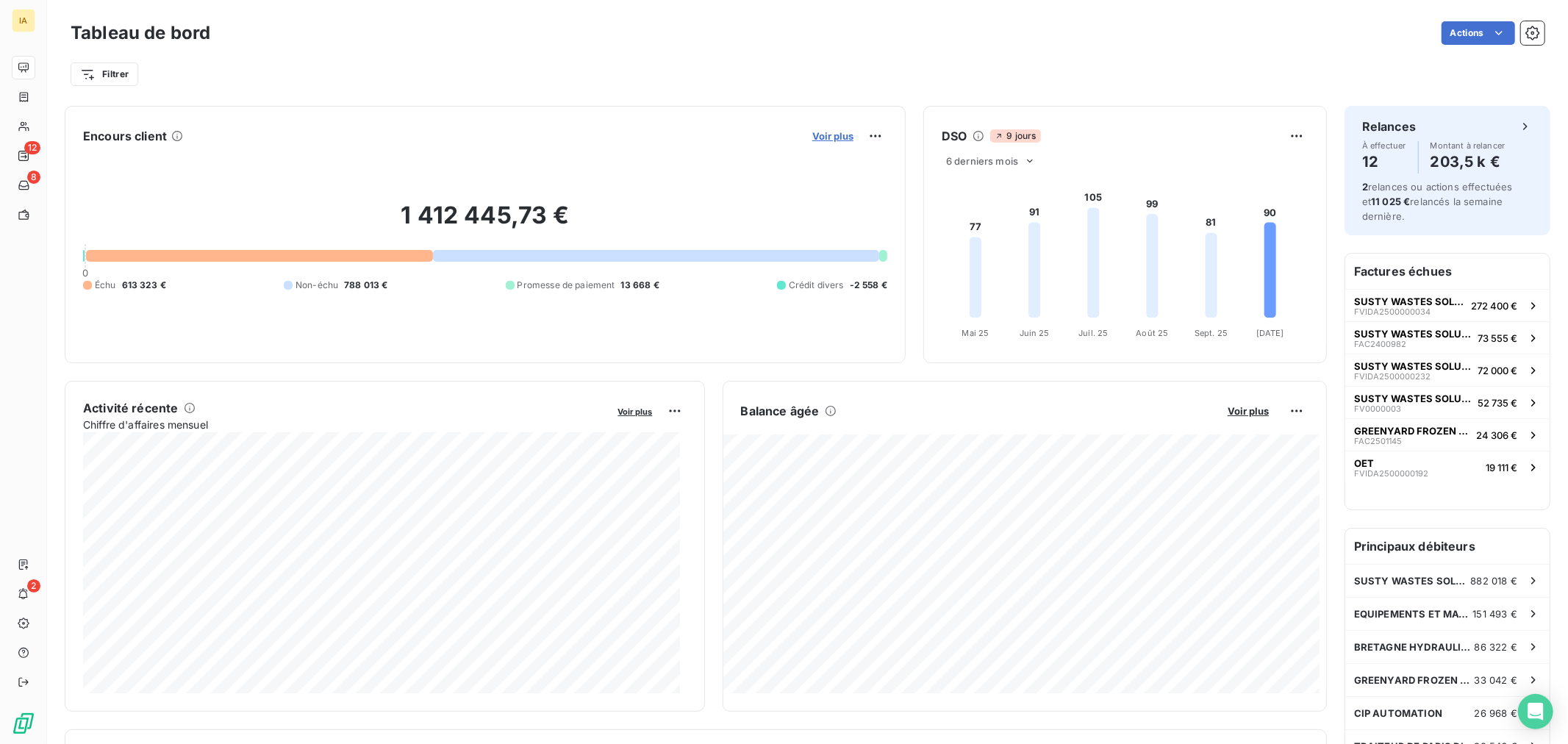
click at [825, 135] on span "Voir plus" at bounding box center [833, 136] width 41 height 12
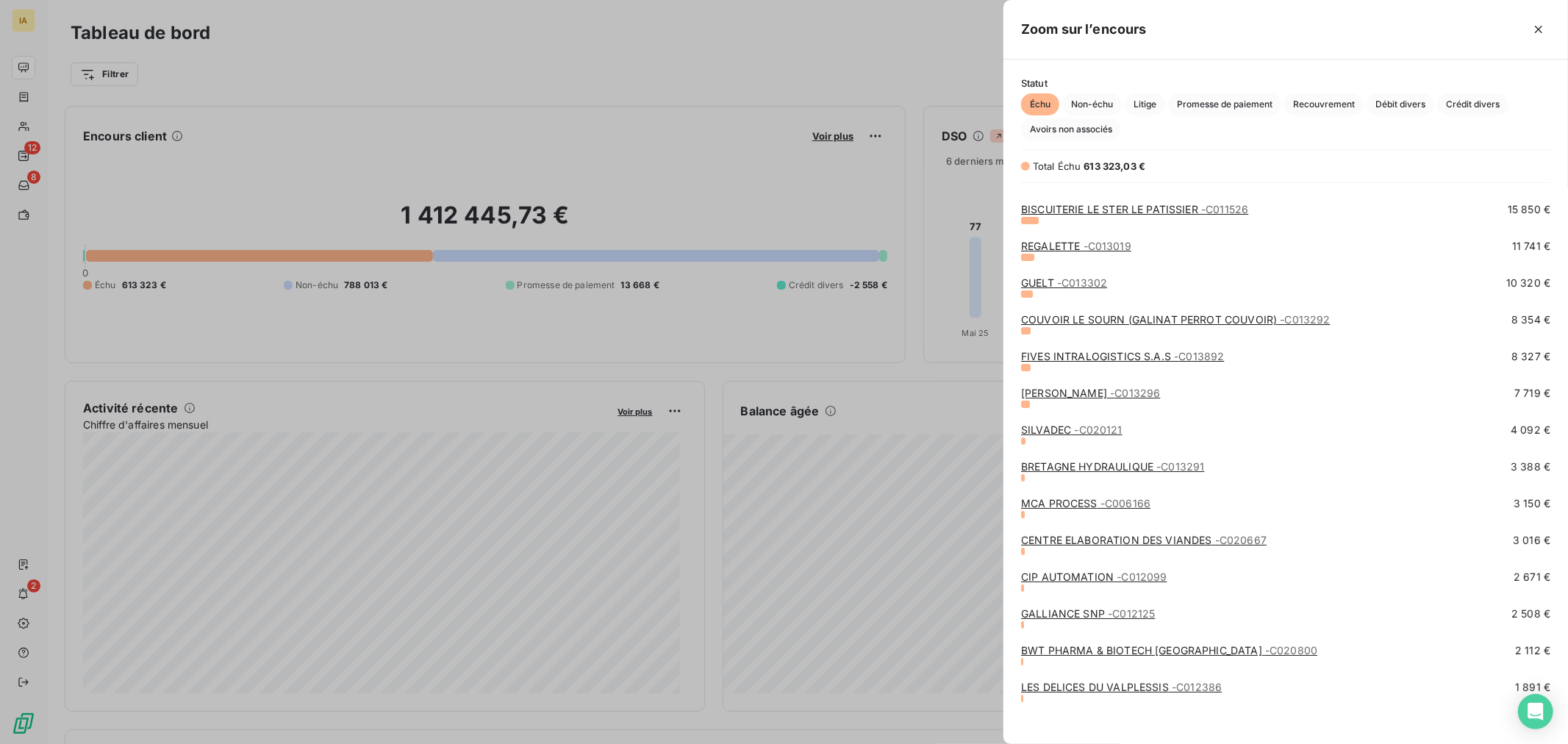
scroll to position [108, 0]
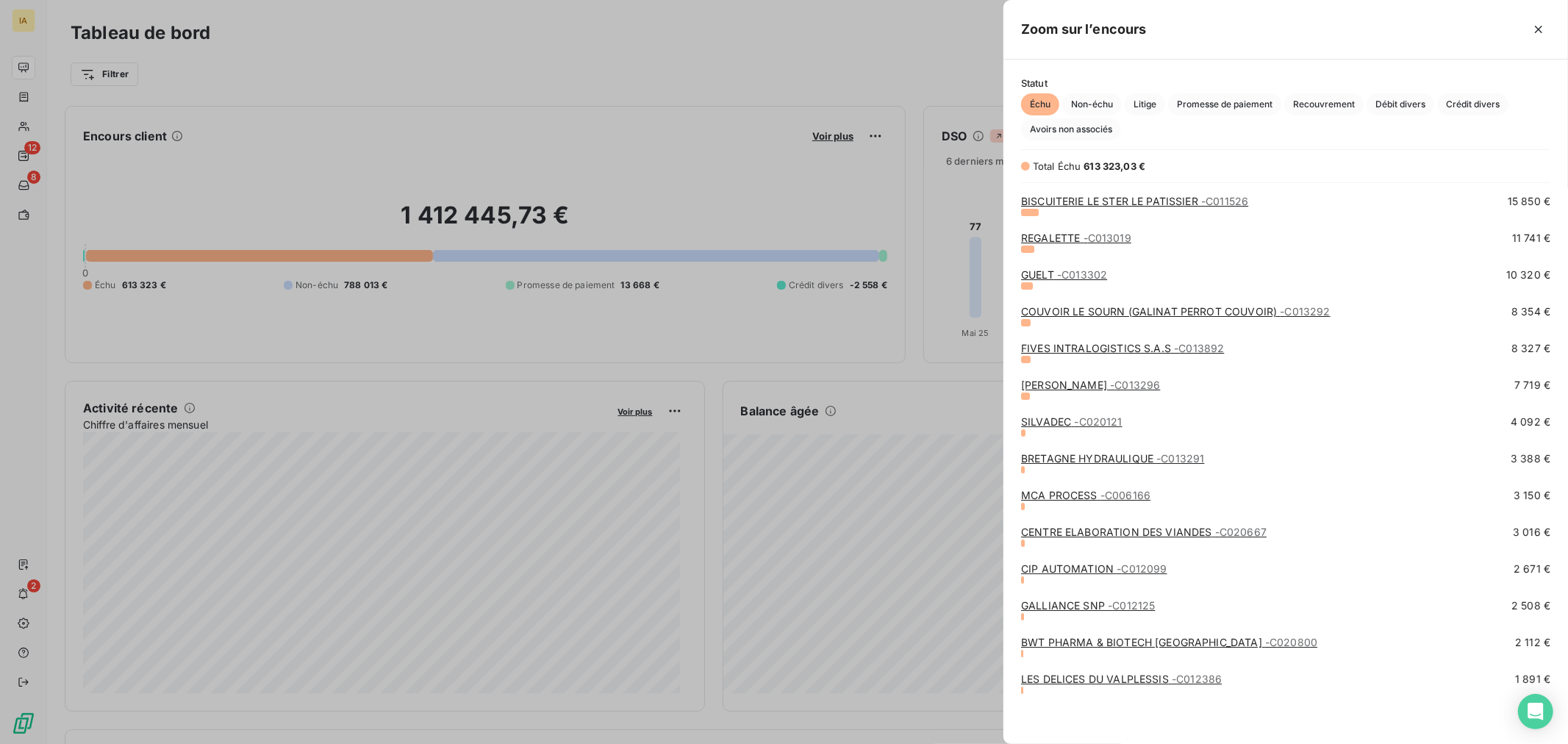
click at [486, 384] on div at bounding box center [784, 372] width 1568 height 744
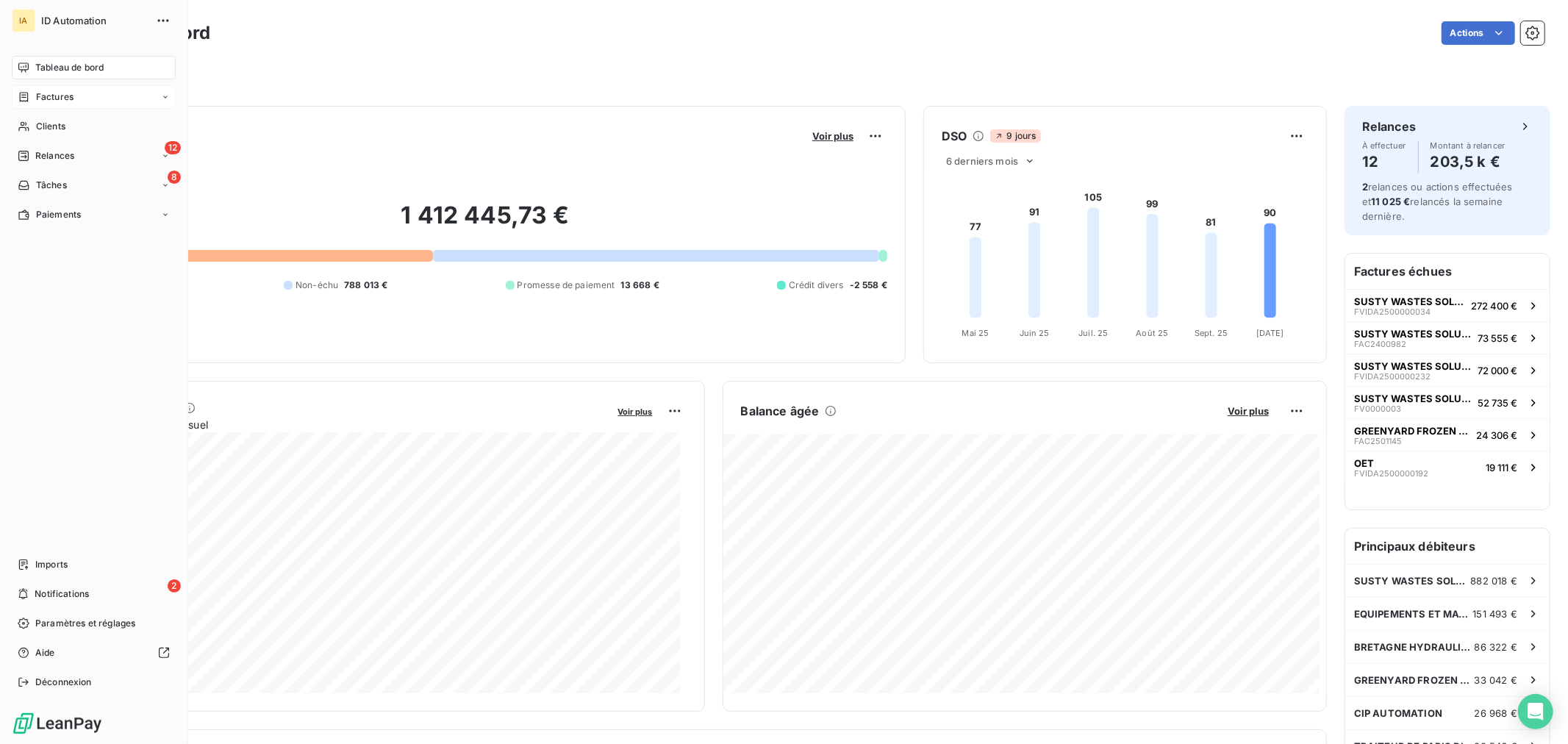
click at [90, 101] on div "Factures" at bounding box center [94, 97] width 164 height 24
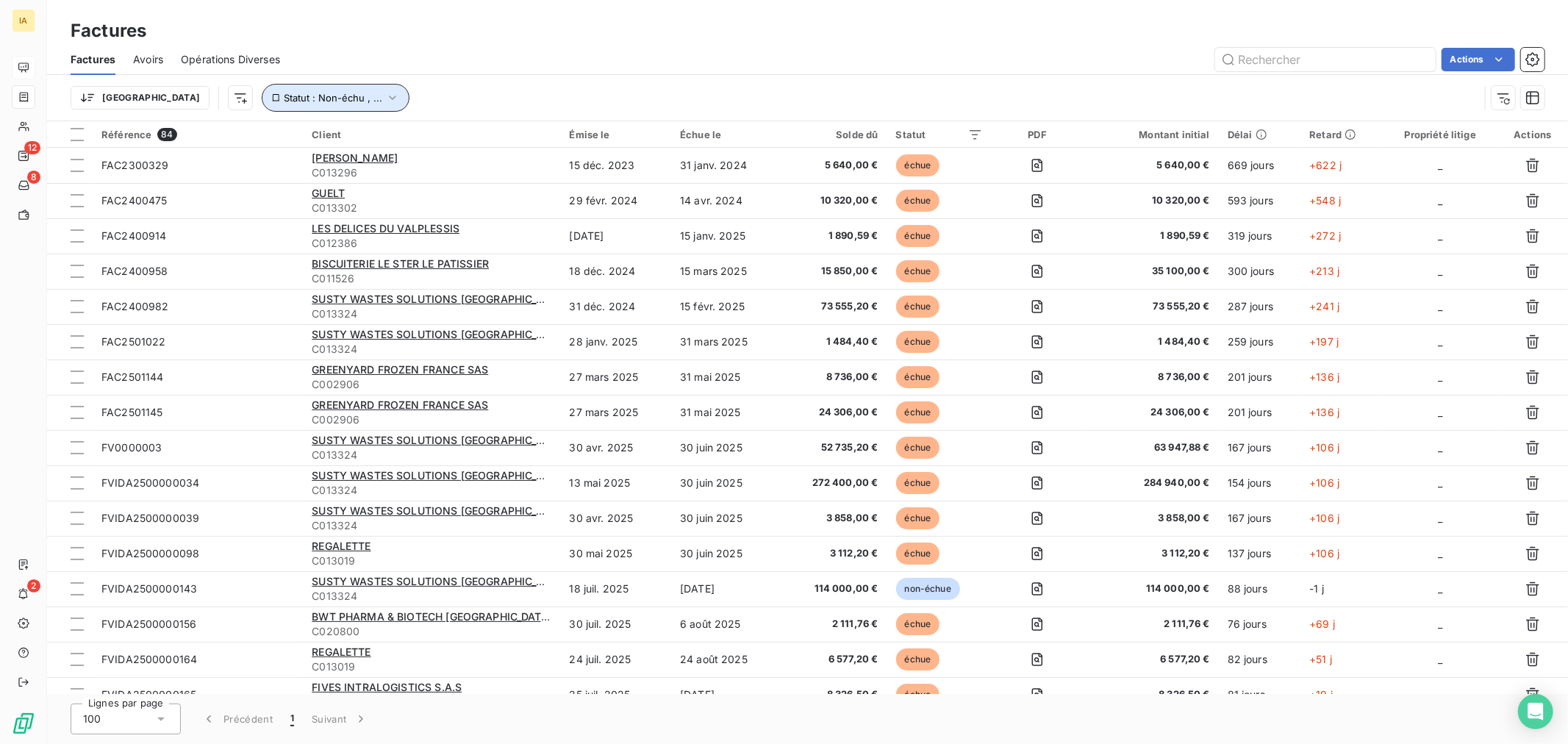
click at [385, 98] on icon "button" at bounding box center [392, 97] width 14 height 14
click at [539, 128] on div "non-échue échue" at bounding box center [459, 136] width 212 height 31
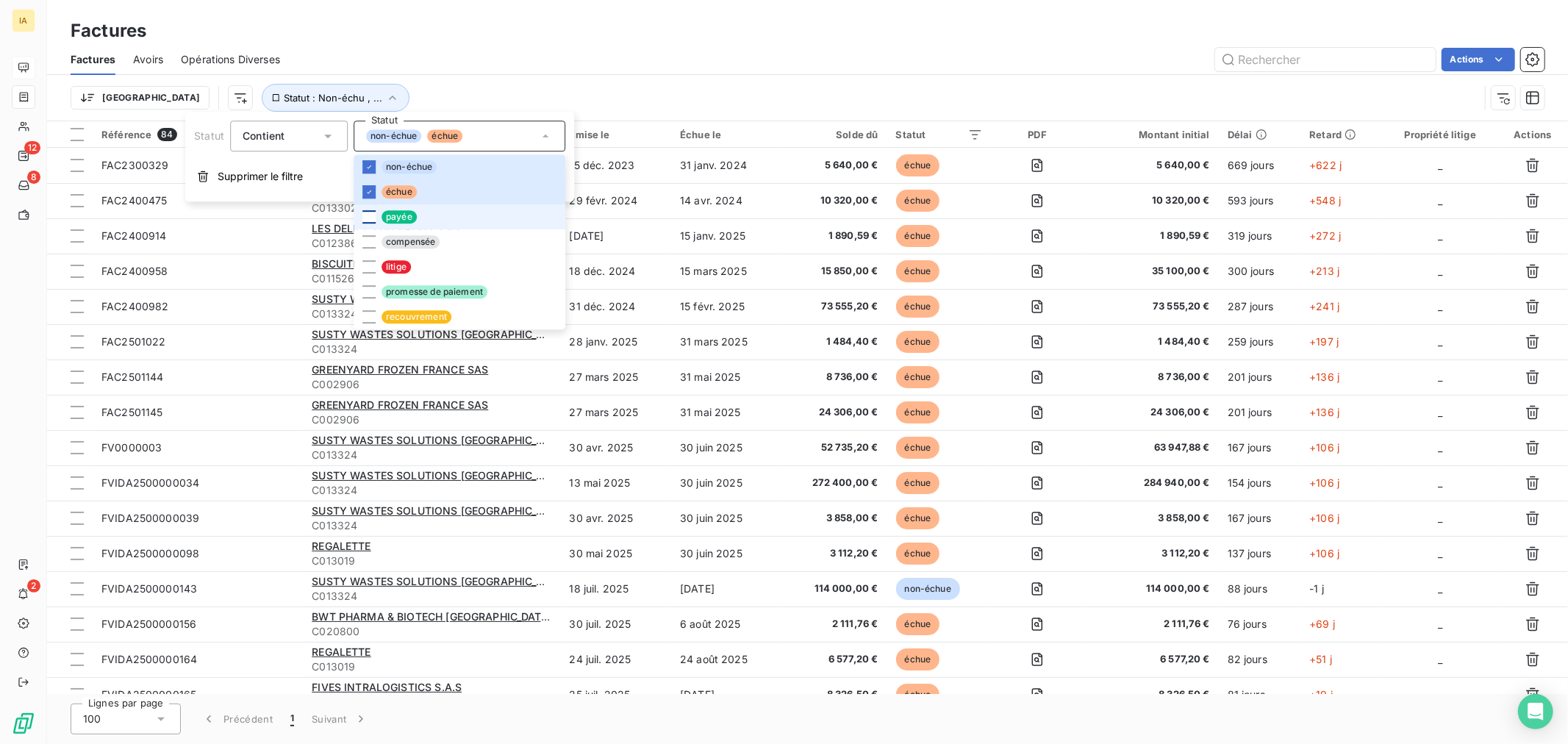
click at [370, 216] on div at bounding box center [369, 217] width 14 height 14
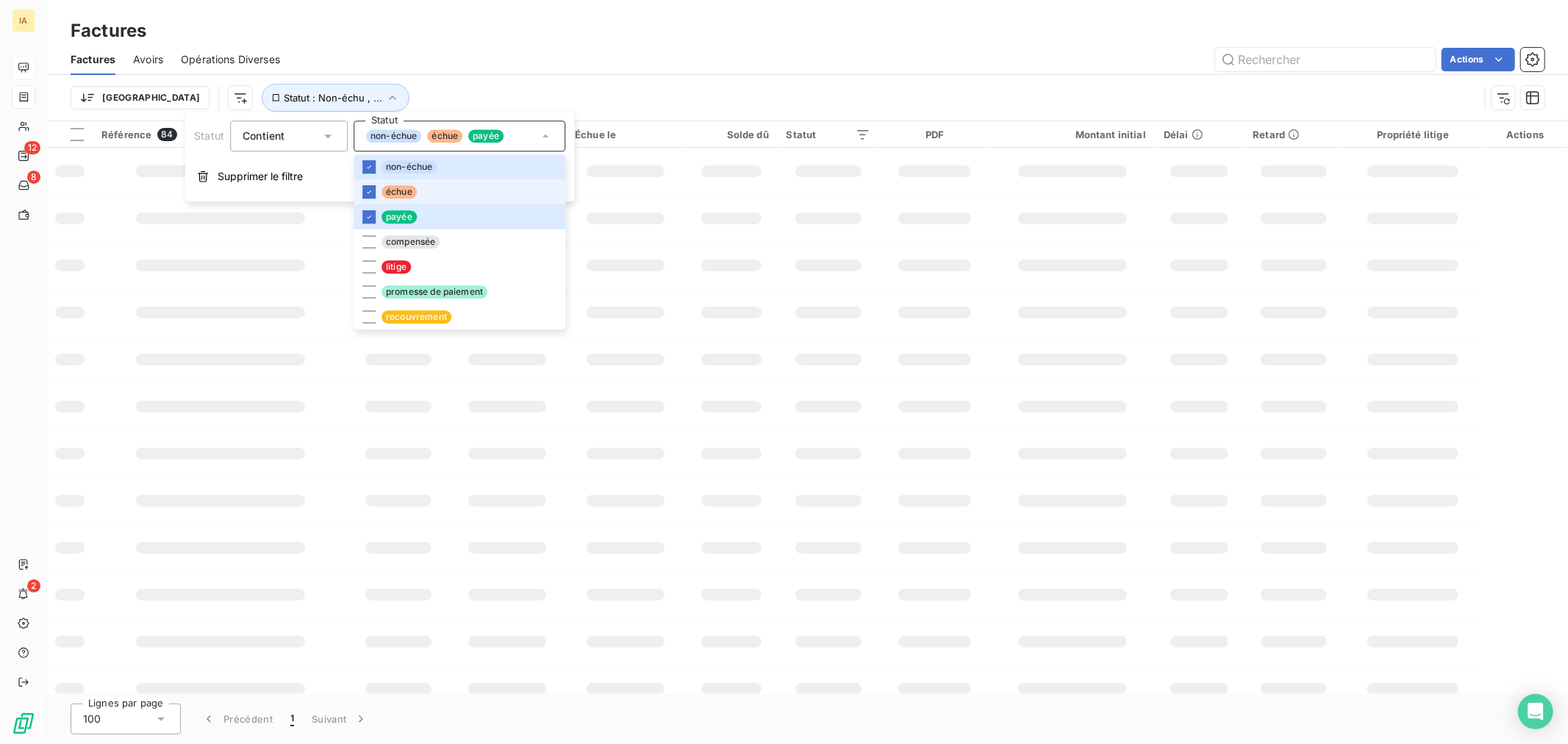
click at [372, 179] on li "échue" at bounding box center [459, 192] width 212 height 25
click at [365, 165] on icon at bounding box center [369, 166] width 8 height 8
click at [548, 86] on div "Trier Statut : Payée , ..." at bounding box center [775, 97] width 1408 height 28
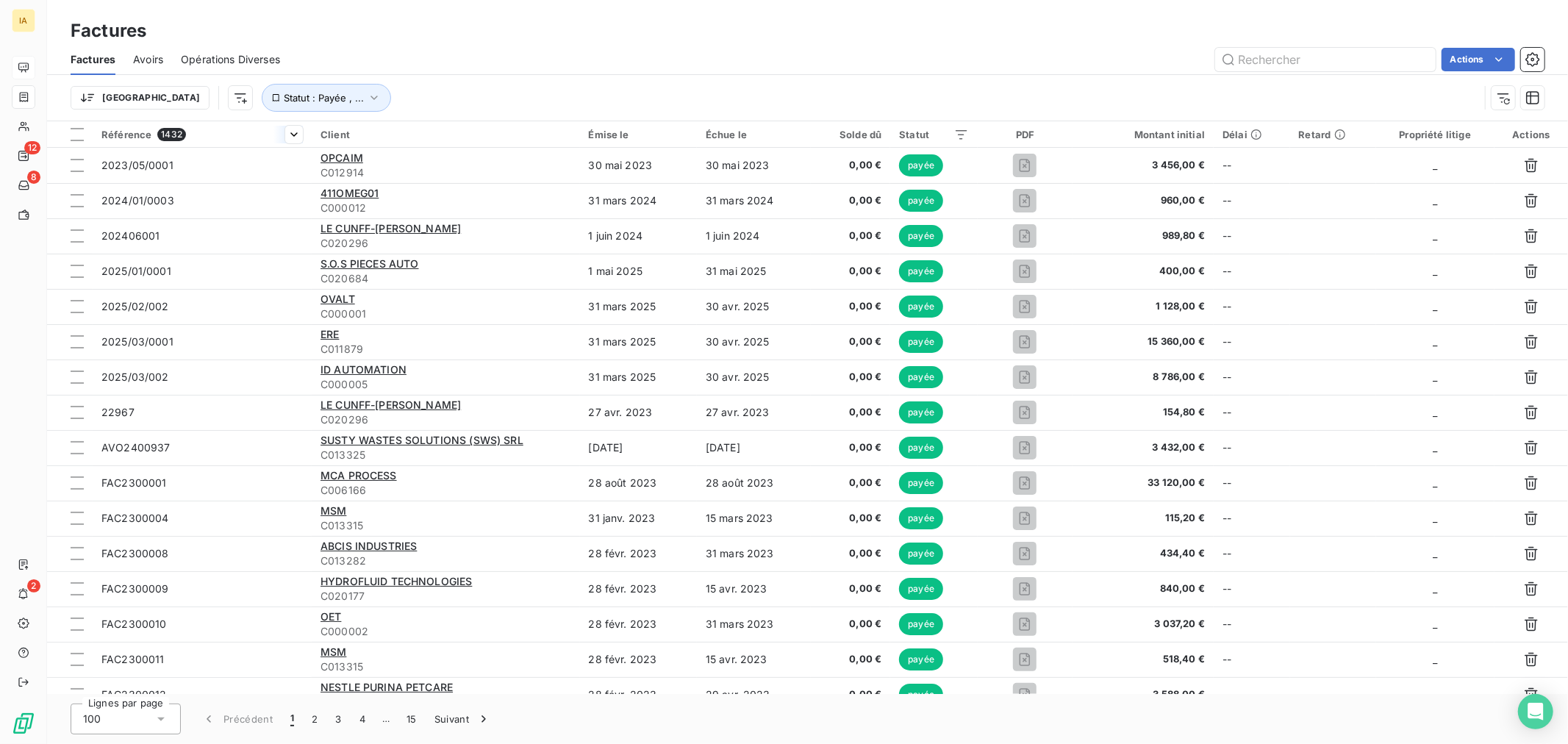
click at [113, 133] on span "Référence" at bounding box center [126, 134] width 50 height 12
click at [263, 160] on span "Trier par ordre croissant" at bounding box center [219, 165] width 118 height 14
click at [513, 128] on html "IA 12 8 2 Factures Factures Avoirs Opérations Diverses Actions Référence Statut…" at bounding box center [784, 372] width 1568 height 744
click at [611, 133] on div "Émise le" at bounding box center [639, 134] width 100 height 12
click at [680, 142] on html "IA 12 8 2 Factures Factures Avoirs Opérations Diverses Actions Référence Statut…" at bounding box center [784, 372] width 1568 height 744
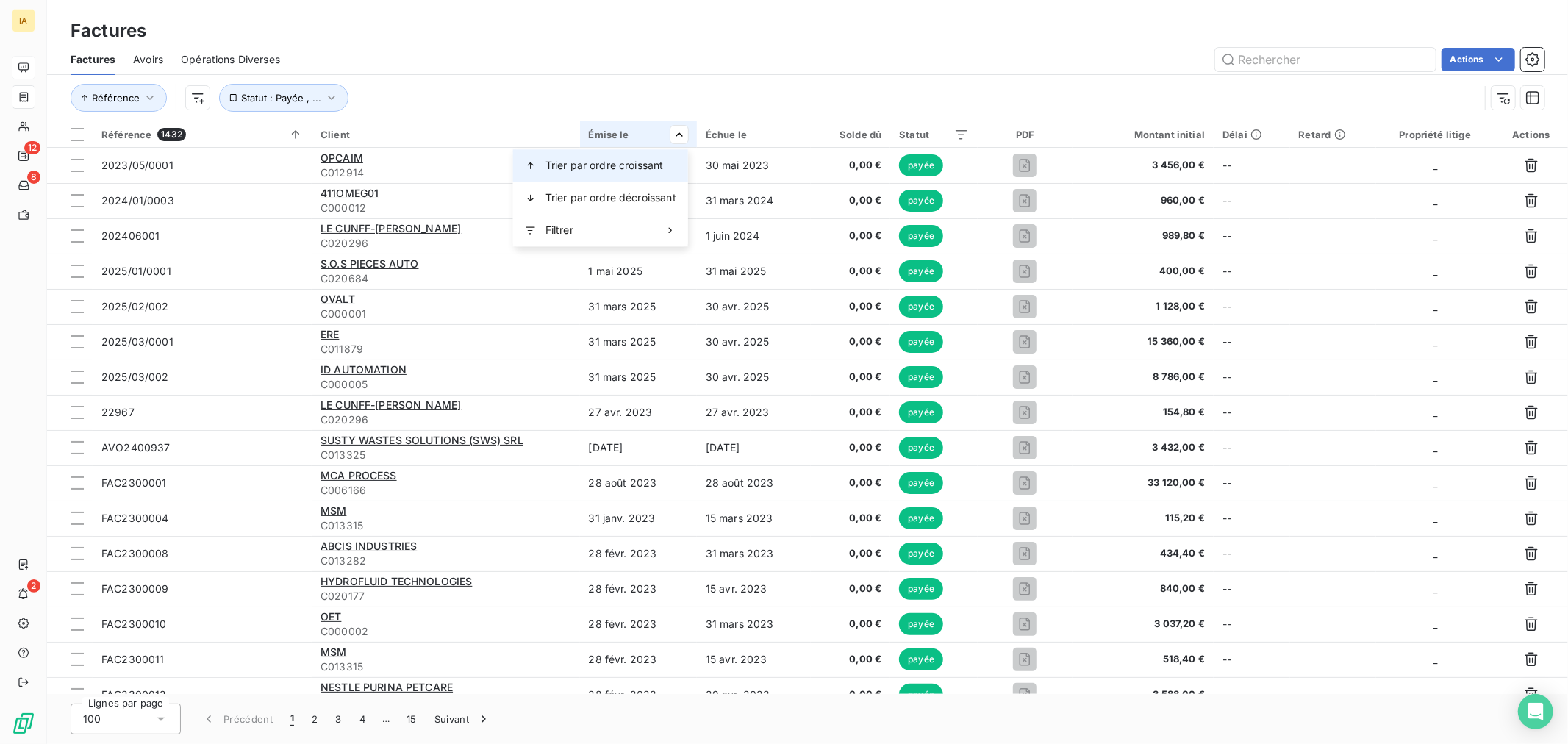
click at [663, 172] on span "Trier par ordre croissant" at bounding box center [605, 165] width 118 height 14
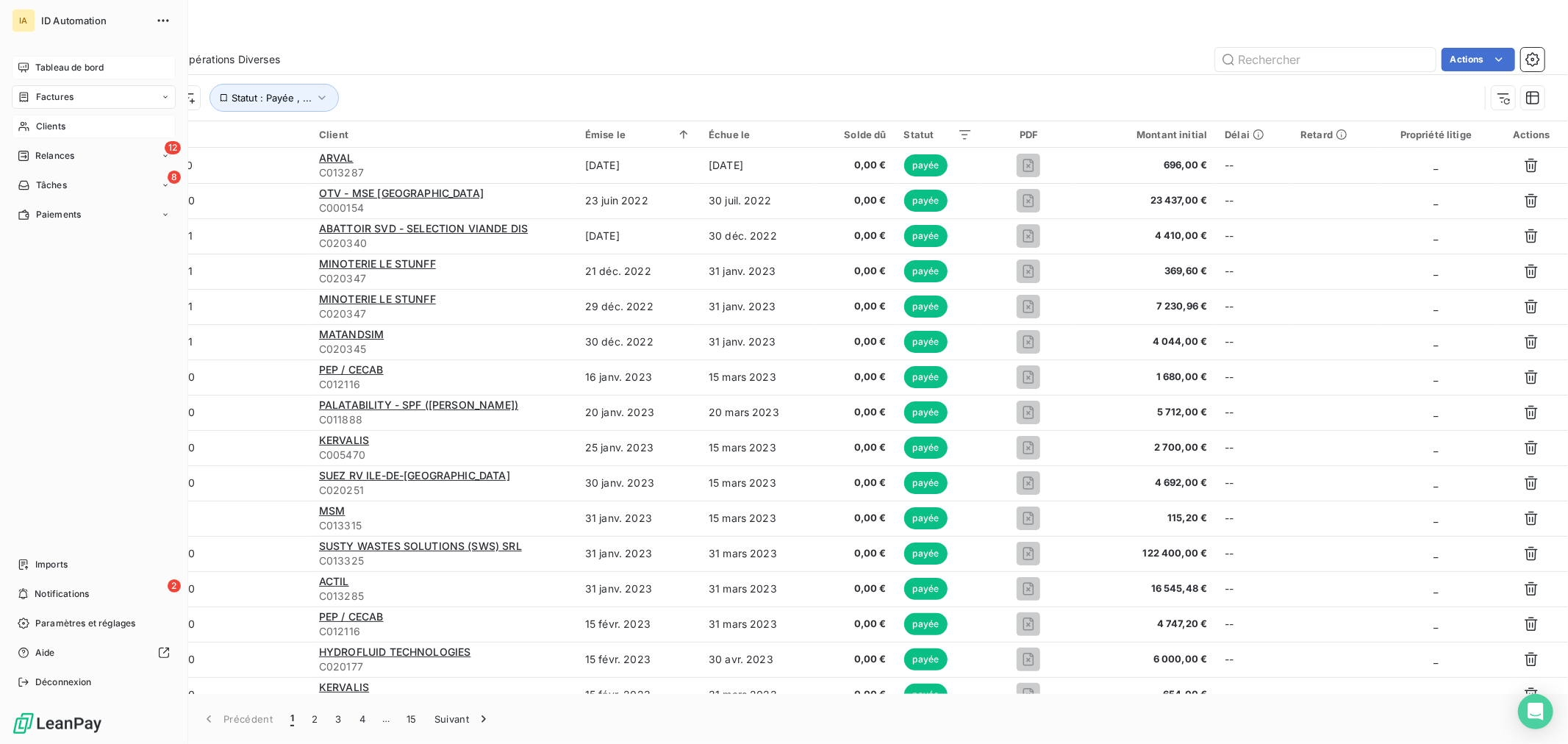
click at [57, 120] on span "Clients" at bounding box center [51, 127] width 30 height 14
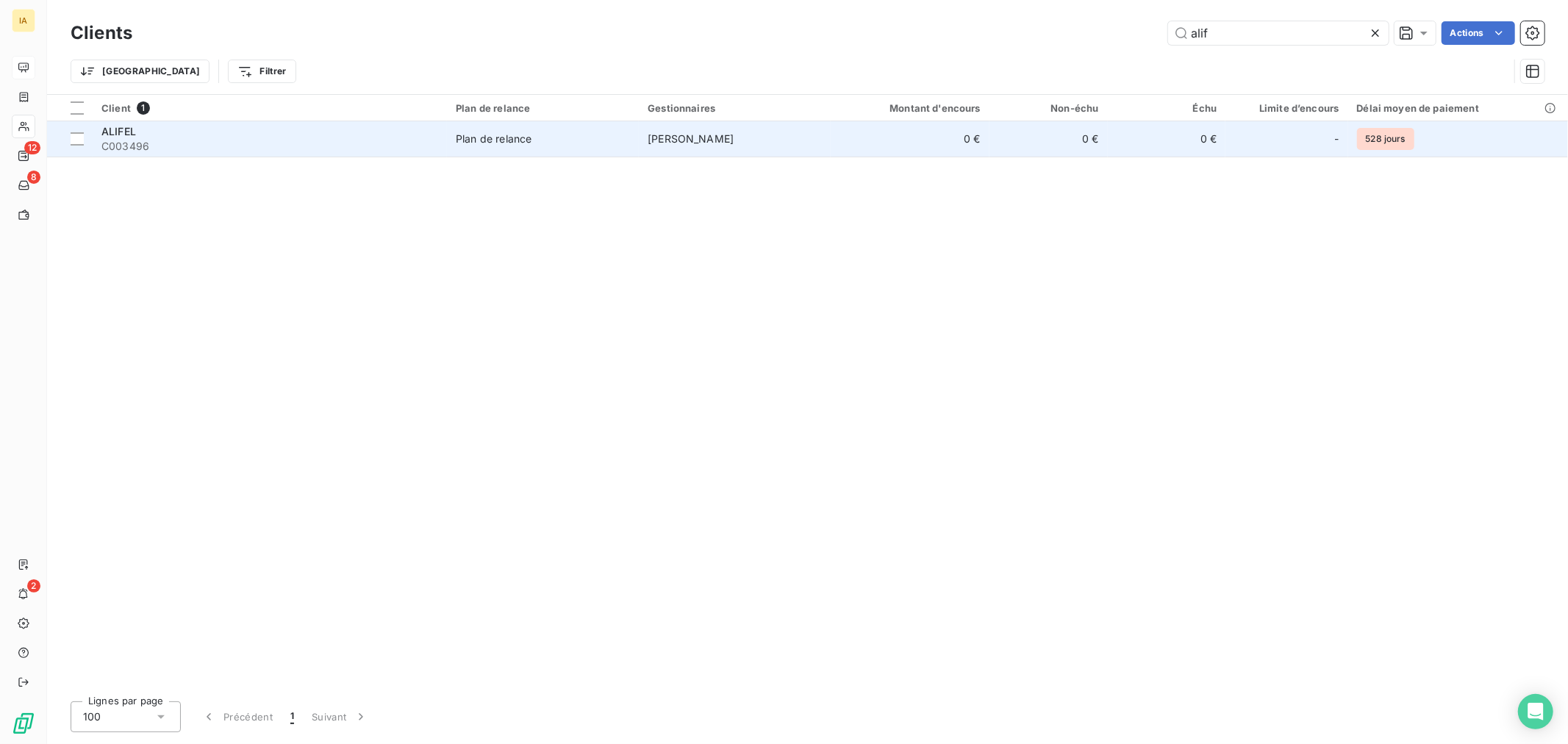
type input "alif"
click at [321, 136] on div "ALIFEL" at bounding box center [269, 131] width 337 height 14
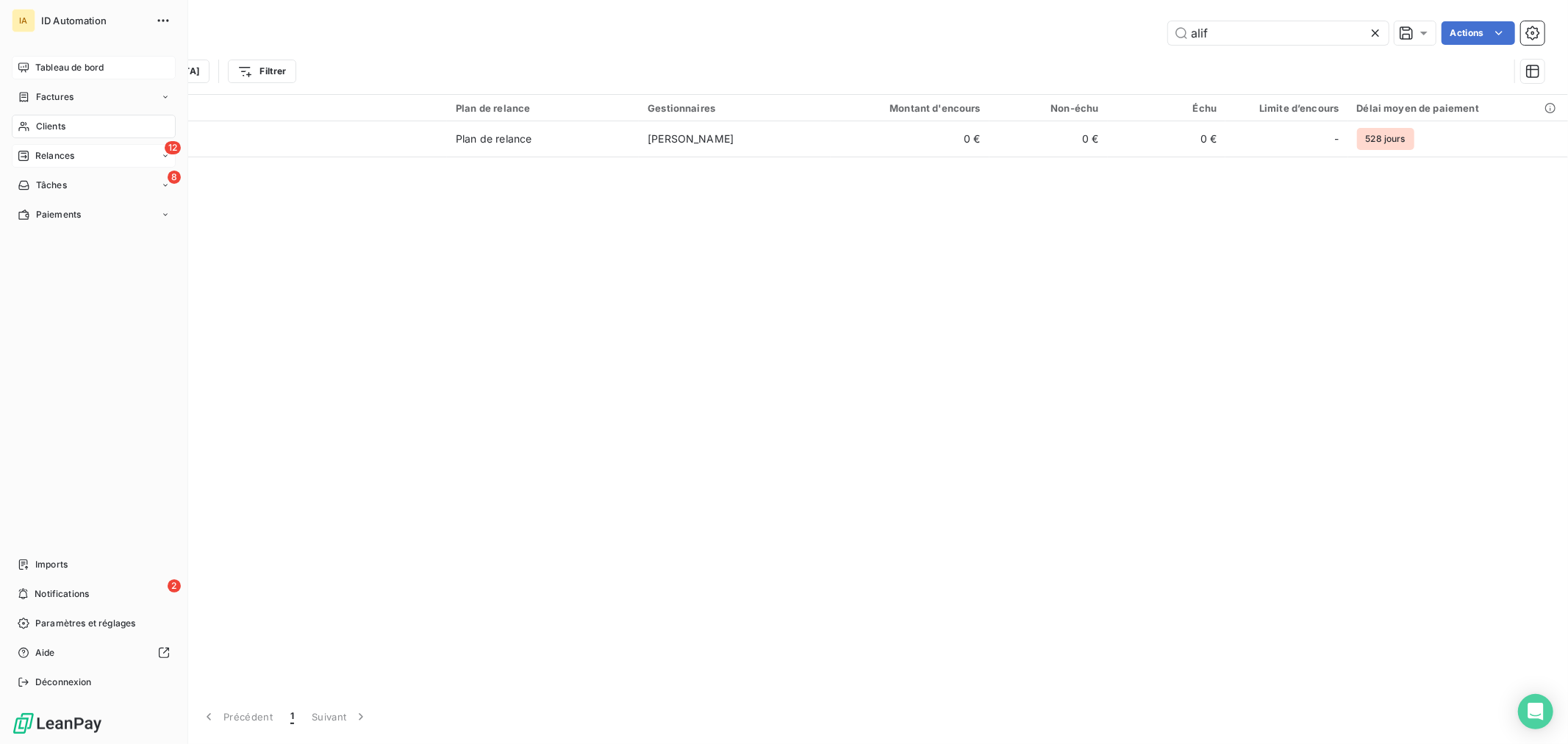
drag, startPoint x: 41, startPoint y: 84, endPoint x: 12, endPoint y: 151, distance: 73.0
click at [41, 85] on div "Factures" at bounding box center [94, 97] width 164 height 24
